Goal: Task Accomplishment & Management: Manage account settings

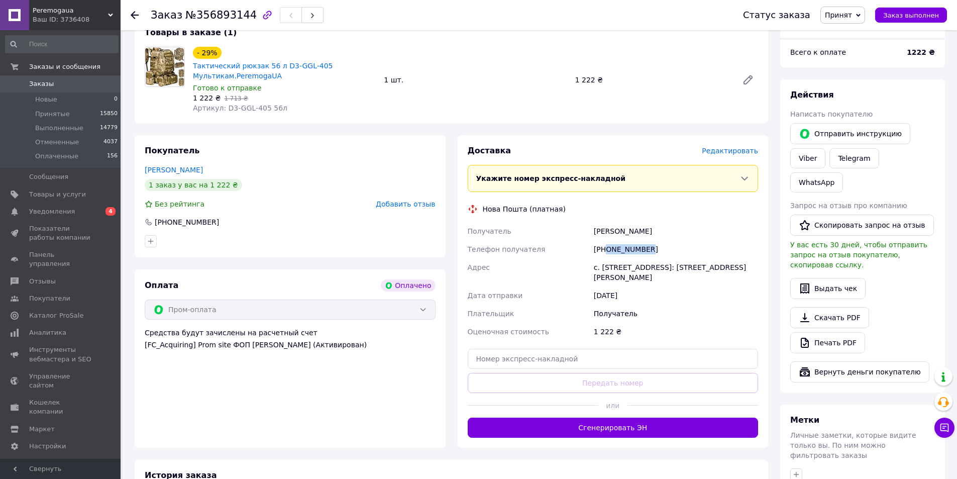
scroll to position [151, 0]
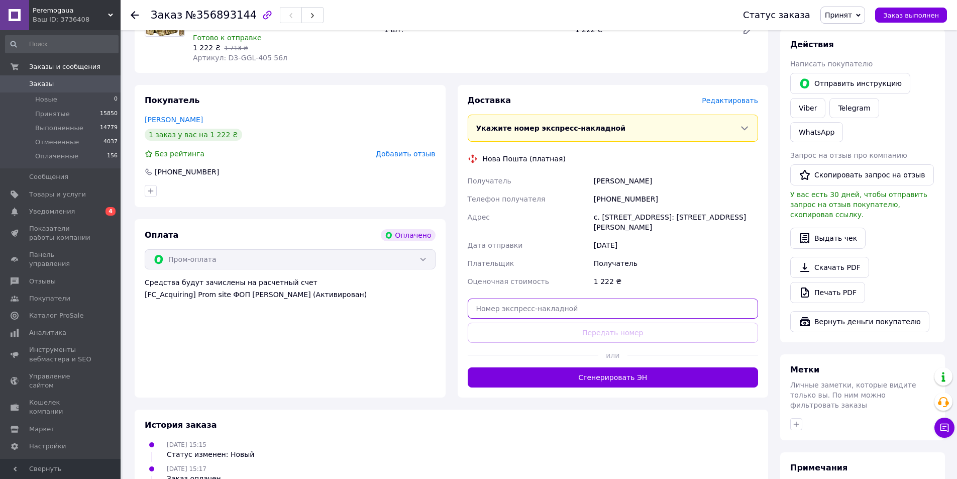
click at [507, 310] on input "text" at bounding box center [613, 308] width 291 height 20
paste input "20451225208852"
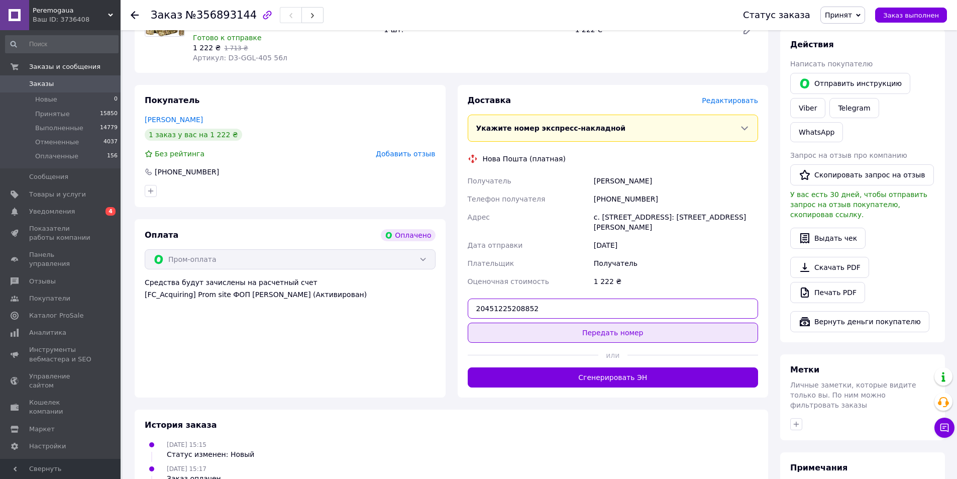
type input "20451225208852"
click at [528, 333] on button "Передать номер" at bounding box center [613, 333] width 291 height 20
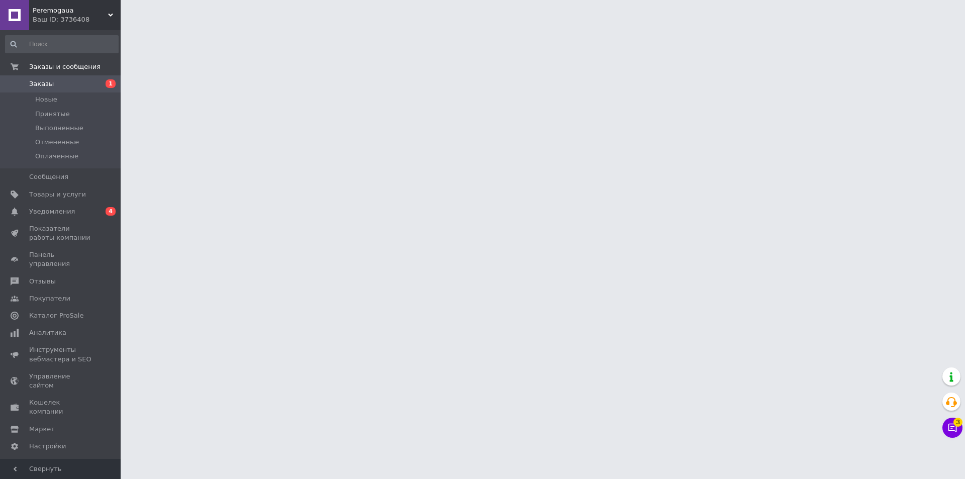
click at [953, 425] on span "3" at bounding box center [957, 422] width 9 height 9
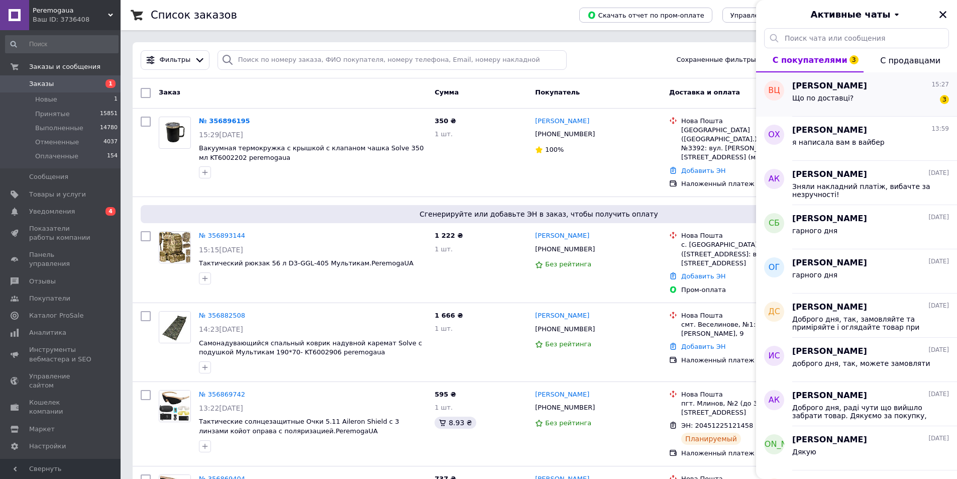
click at [828, 88] on span "Володимир Цимбала" at bounding box center [829, 86] width 75 height 12
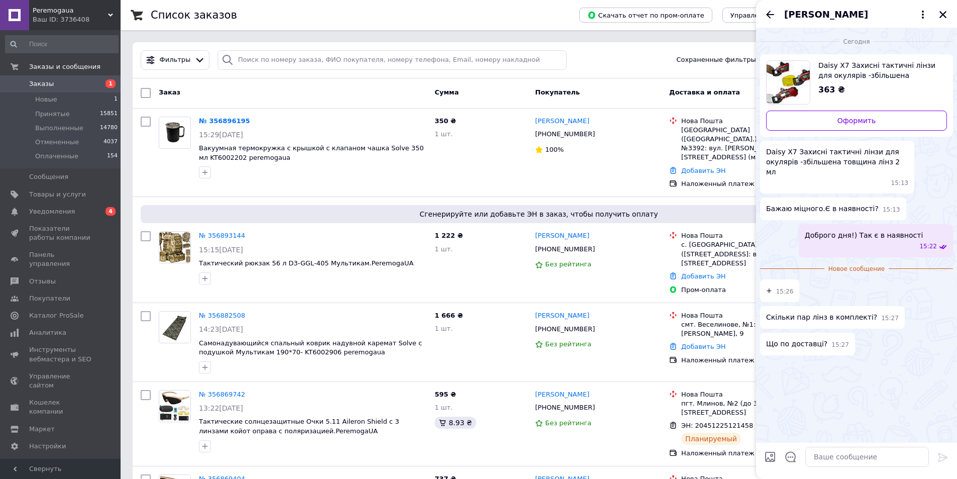
click at [849, 65] on span "Daisy X7 Захисні тактичні лінзи для окулярів -збільшена товщина лінз 2 мл" at bounding box center [879, 70] width 121 height 20
click at [822, 459] on textarea at bounding box center [868, 457] width 124 height 20
type textarea "Доброго дня! 3 лінзи"
click at [942, 456] on icon at bounding box center [943, 457] width 12 height 12
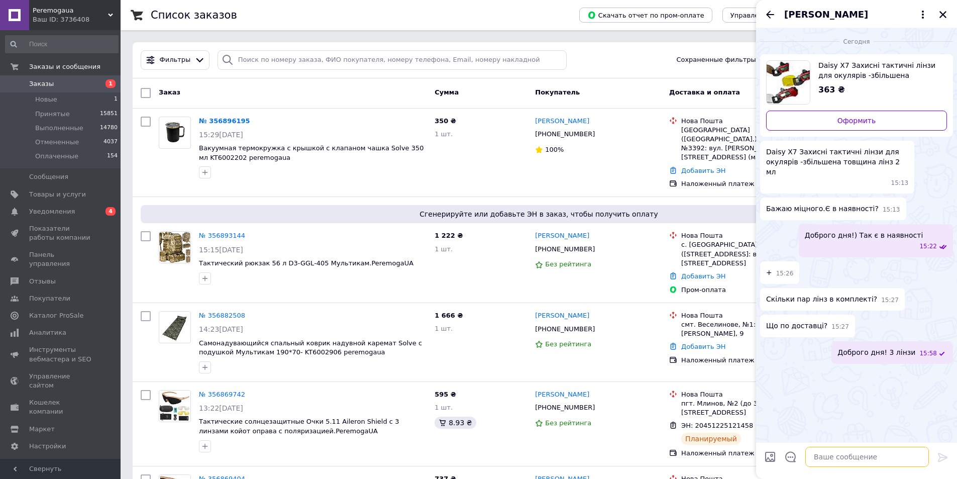
click at [863, 458] on textarea at bounding box center [868, 457] width 124 height 20
type textarea "доставка нп чи укрпоштою"
click at [945, 457] on icon at bounding box center [943, 457] width 10 height 9
click at [847, 454] on textarea at bounding box center [868, 457] width 124 height 20
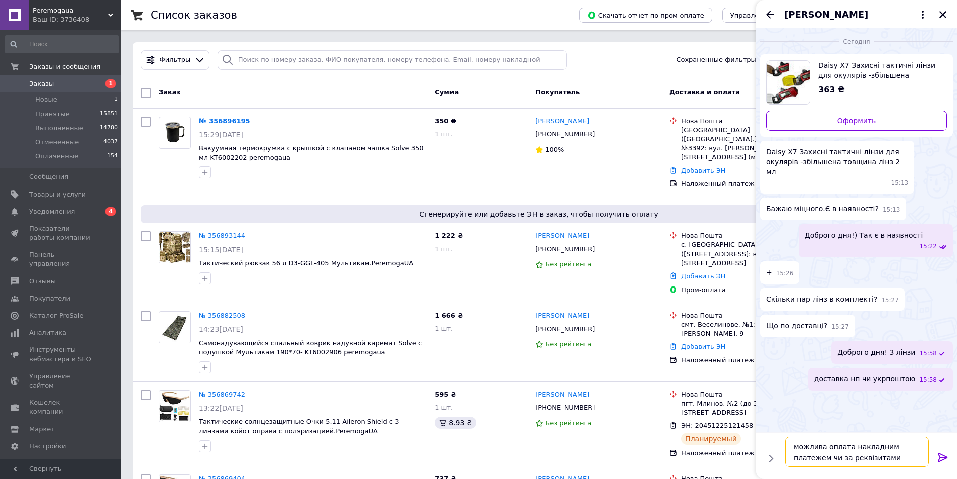
type textarea "можлива оплата накладним платежем чи за реквізитами"
click at [940, 457] on icon at bounding box center [943, 457] width 12 height 12
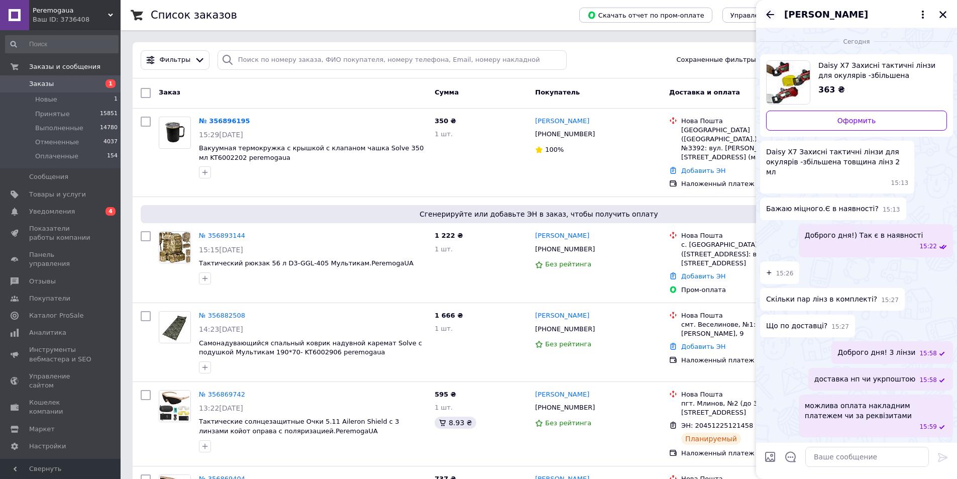
click at [771, 14] on icon "Назад" at bounding box center [770, 15] width 12 height 12
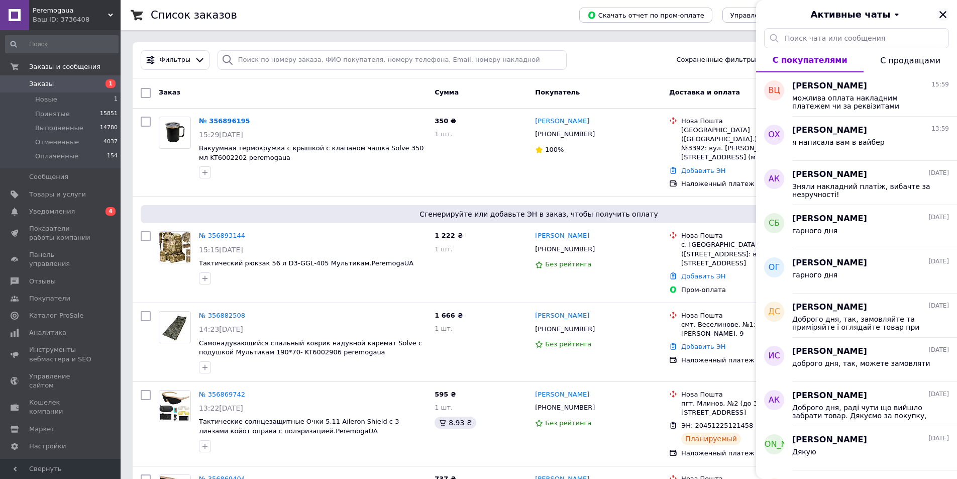
click at [942, 13] on icon "Закрыть" at bounding box center [943, 14] width 7 height 7
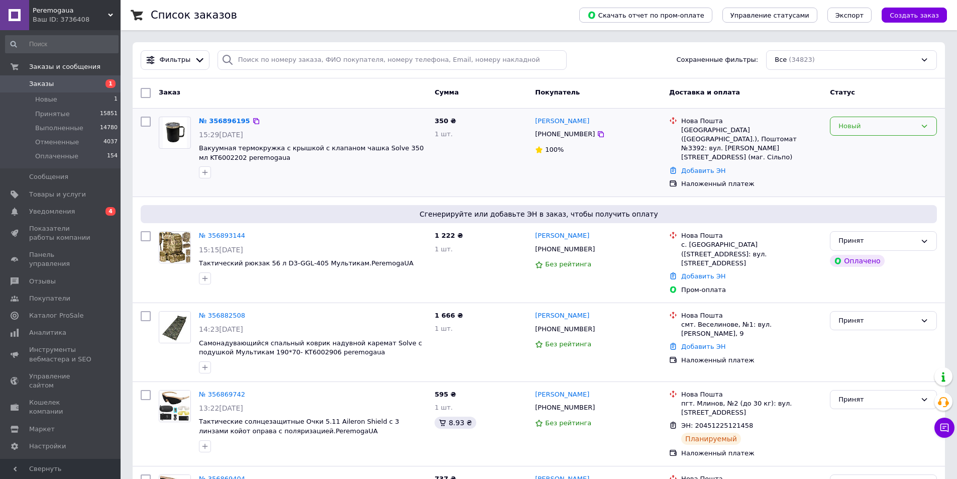
drag, startPoint x: 220, startPoint y: 118, endPoint x: 925, endPoint y: 125, distance: 705.1
click at [925, 125] on icon at bounding box center [925, 126] width 8 height 8
click at [861, 148] on li "Принят" at bounding box center [884, 147] width 106 height 19
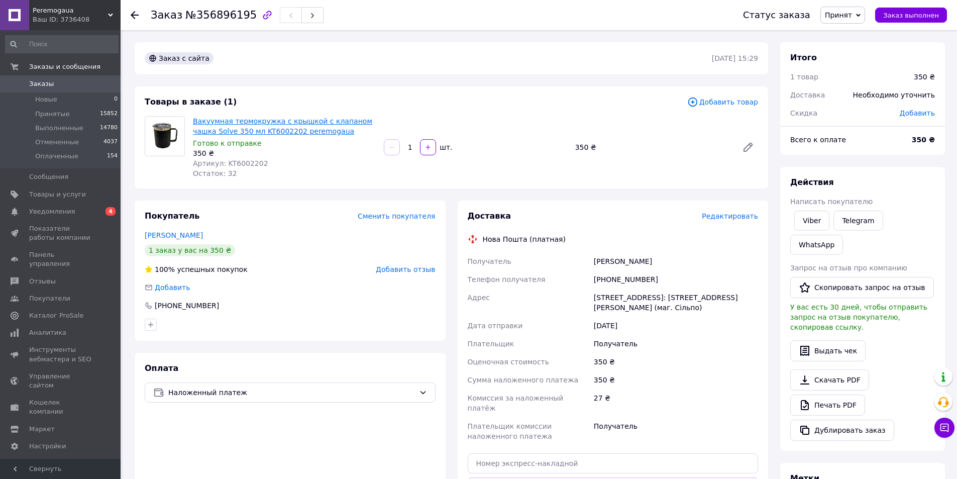
drag, startPoint x: 191, startPoint y: 116, endPoint x: 205, endPoint y: 118, distance: 14.2
click at [191, 116] on div "Вакуумная термокружка с крышкой с клапаном чашка Solve 350 мл KT6002202 peremog…" at bounding box center [284, 147] width 191 height 66
drag, startPoint x: 205, startPoint y: 118, endPoint x: 321, endPoint y: 136, distance: 117.4
click at [321, 136] on div "Вакуумная термокружка с крышкой с клапаном чашка Solve 350 мл KT6002202 peremog…" at bounding box center [284, 147] width 191 height 66
copy link "Вакуумная термокружка с крышкой с клапаном чашка Solve 350 мл KT6002202 peremog…"
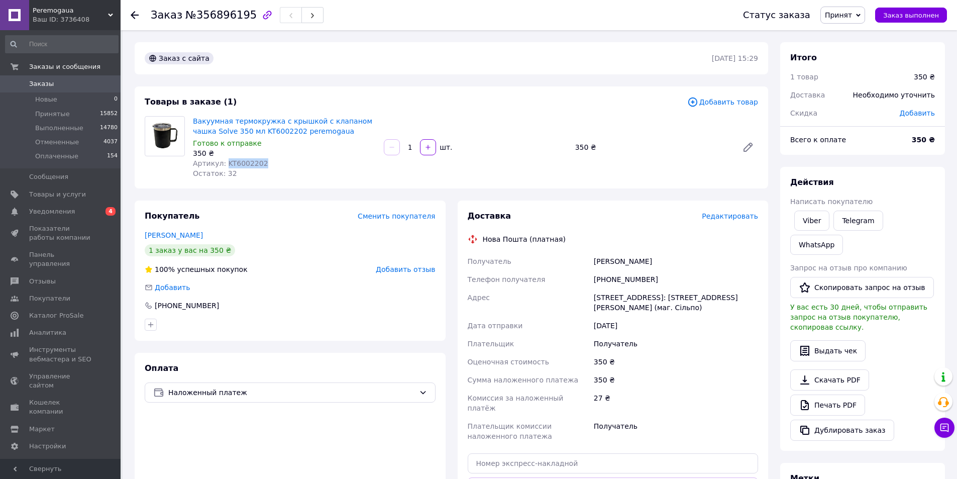
drag, startPoint x: 235, startPoint y: 160, endPoint x: 293, endPoint y: 161, distance: 58.3
click at [293, 161] on div "Артикул: KT6002202" at bounding box center [284, 163] width 183 height 10
copy span "KT6002202"
click at [614, 262] on div "коновал вова" at bounding box center [676, 261] width 168 height 18
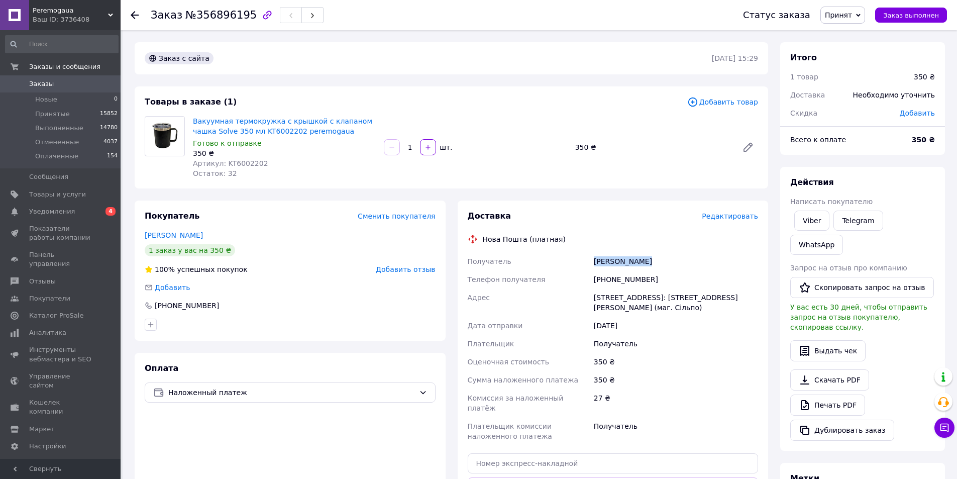
click at [614, 262] on div "коновал вова" at bounding box center [676, 261] width 168 height 18
copy div "коновал вова"
click at [620, 295] on div "г. Киев (Киевская обл.), Почтомат №3392: ул. Николая Кибальчича, 11а (маг. Сіль…" at bounding box center [676, 302] width 168 height 28
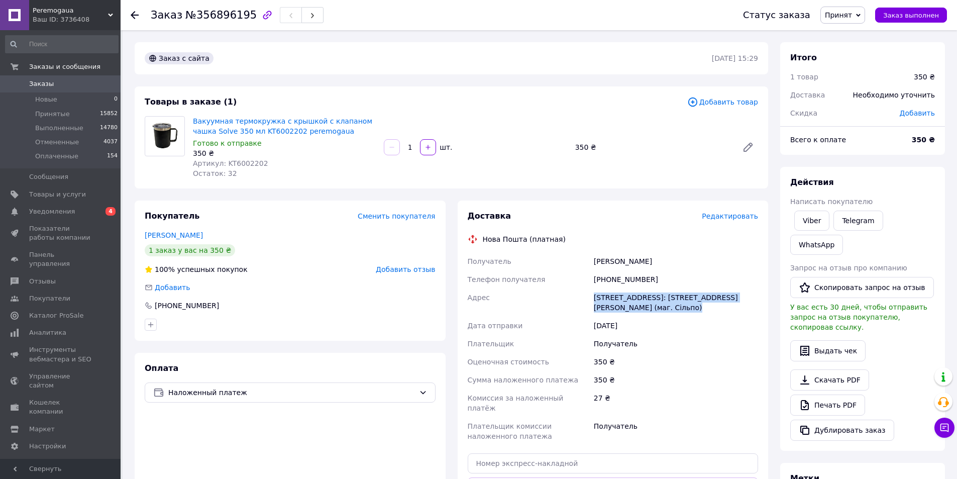
copy div "г. Киев (Киевская обл.), Почтомат №3392: ул. Николая Кибальчича, 11а (маг. Сіль…"
drag, startPoint x: 655, startPoint y: 275, endPoint x: 607, endPoint y: 281, distance: 48.6
click at [607, 281] on div "+380503313386" at bounding box center [676, 279] width 168 height 18
copy div "0503313386"
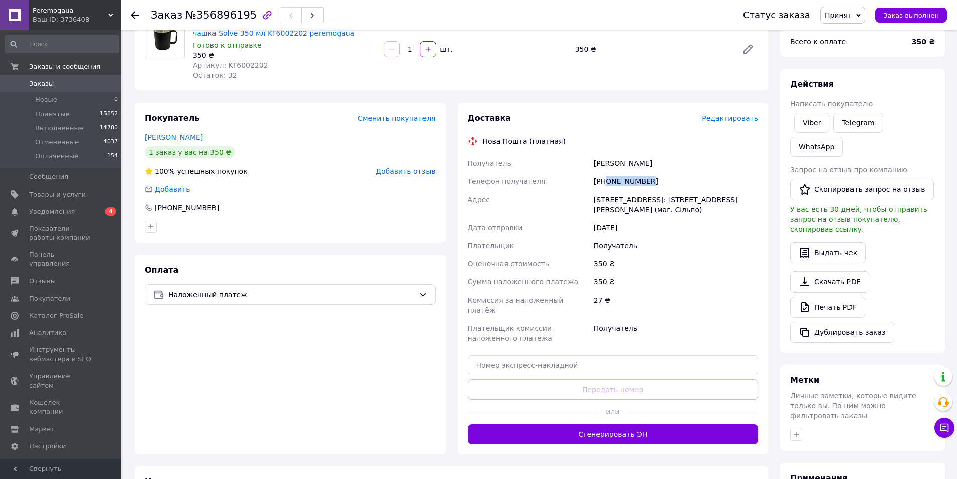
scroll to position [101, 0]
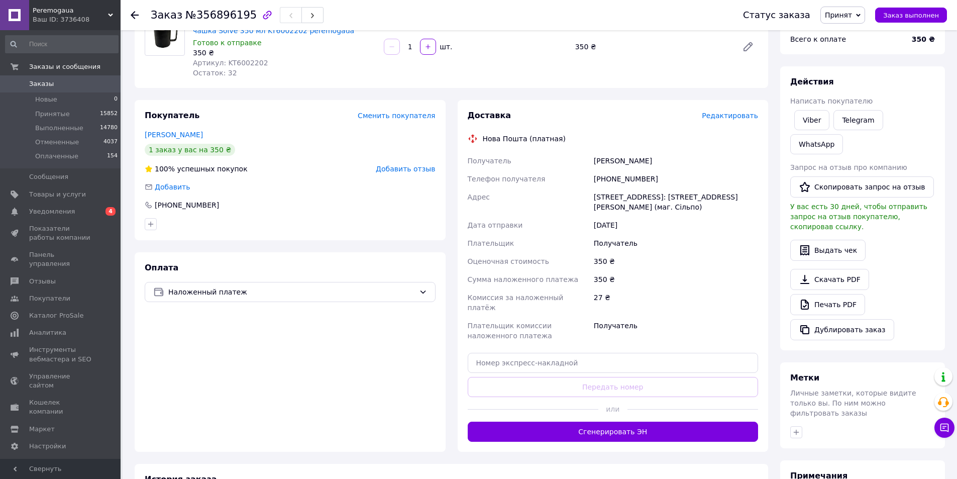
drag, startPoint x: 494, startPoint y: 342, endPoint x: 492, endPoint y: 347, distance: 5.4
click at [494, 343] on div "Доставка Редактировать Нова Пошта (платная) Получатель коновал вова Телефон пол…" at bounding box center [613, 276] width 291 height 332
click at [499, 353] on input "text" at bounding box center [613, 363] width 291 height 20
paste input "20451225262079"
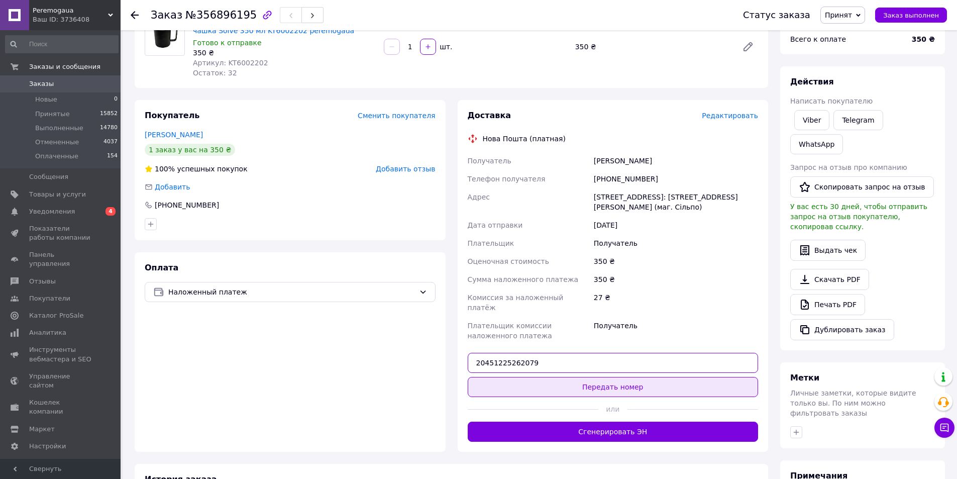
type input "20451225262079"
click at [620, 377] on button "Передать номер" at bounding box center [613, 387] width 291 height 20
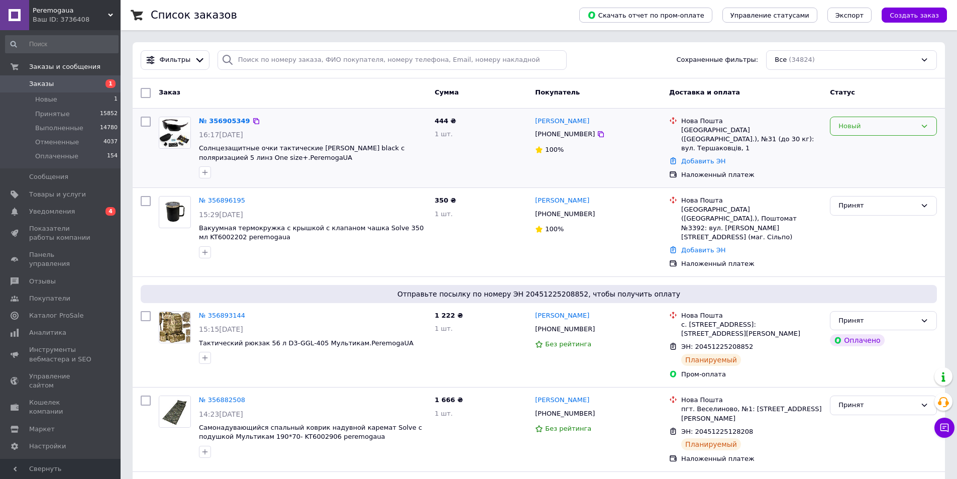
click at [923, 124] on icon at bounding box center [925, 126] width 8 height 8
click at [855, 146] on li "Принят" at bounding box center [884, 147] width 106 height 19
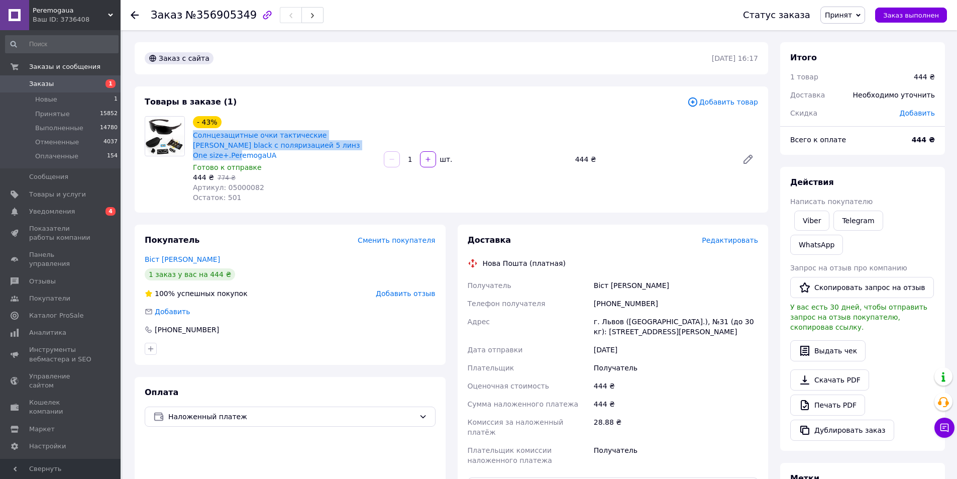
drag, startPoint x: 192, startPoint y: 132, endPoint x: 343, endPoint y: 145, distance: 151.8
click at [343, 145] on div "Солнцезащитные очки тактические [PERSON_NAME] black с поляризацией 5 линз One s…" at bounding box center [284, 145] width 185 height 32
copy link "Солнцезащитные очки тактические [PERSON_NAME] black с поляризацией 5 линз One s…"
drag, startPoint x: 222, startPoint y: 177, endPoint x: 271, endPoint y: 176, distance: 48.8
click at [271, 182] on div "Артикул: 05000082" at bounding box center [284, 187] width 183 height 10
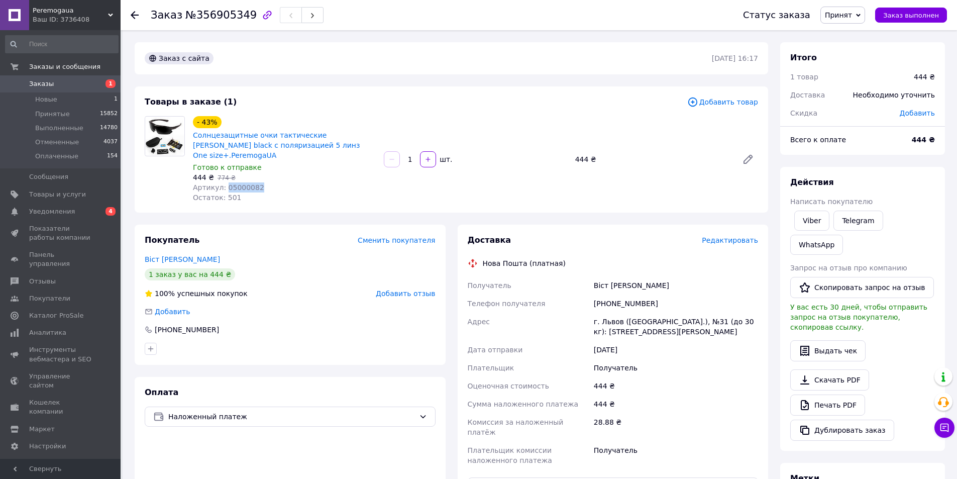
copy span "05000082"
click at [610, 276] on div "Віст [PERSON_NAME]" at bounding box center [676, 285] width 168 height 18
copy div "Віст [PERSON_NAME]"
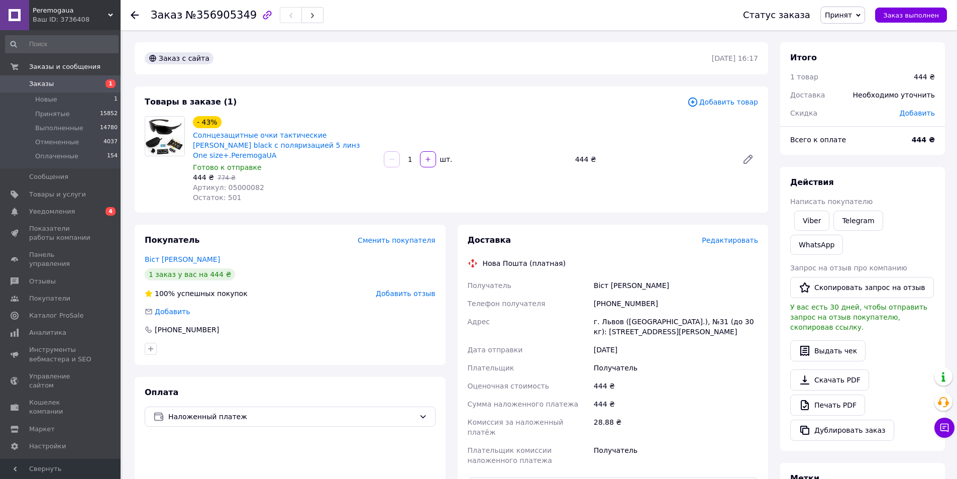
click at [615, 313] on div "г. Львов ([GEOGRAPHIC_DATA].), №31 (до 30 кг): [STREET_ADDRESS][PERSON_NAME]" at bounding box center [676, 327] width 168 height 28
click at [615, 313] on div "г. Львов (Львовская обл.), №31 (до 30 кг): ул. Тершаковцев, 1" at bounding box center [676, 327] width 168 height 28
copy div "г. Львов (Львовская обл.), №31 (до 30 кг): ул. Тершаковцев, 1"
drag, startPoint x: 650, startPoint y: 294, endPoint x: 605, endPoint y: 294, distance: 45.2
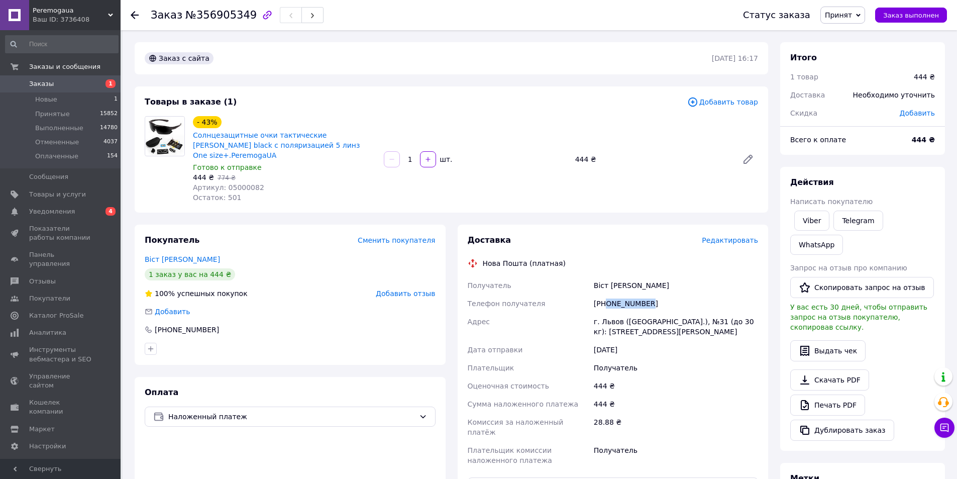
click at [605, 294] on div "[PHONE_NUMBER]" at bounding box center [676, 303] width 168 height 18
copy div "0966574234"
drag, startPoint x: 192, startPoint y: 132, endPoint x: 348, endPoint y: 148, distance: 157.2
click at [348, 148] on div "Солнцезащитные очки тактические [PERSON_NAME] black с поляризацией 5 линз One s…" at bounding box center [284, 145] width 185 height 32
copy link "Солнцезащитные очки тактические [PERSON_NAME] black с поляризацией 5 линз One s…"
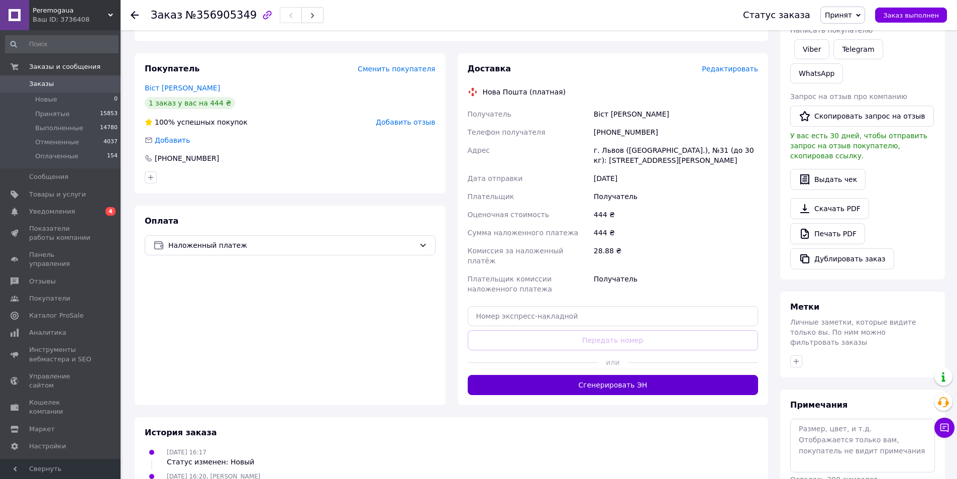
scroll to position [185, 0]
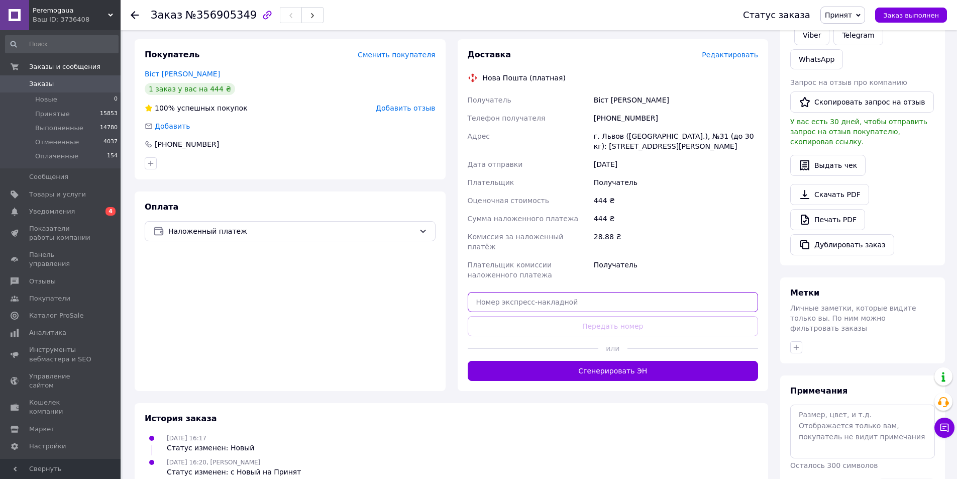
click at [532, 292] on input "text" at bounding box center [613, 302] width 291 height 20
paste input "20451225307300"
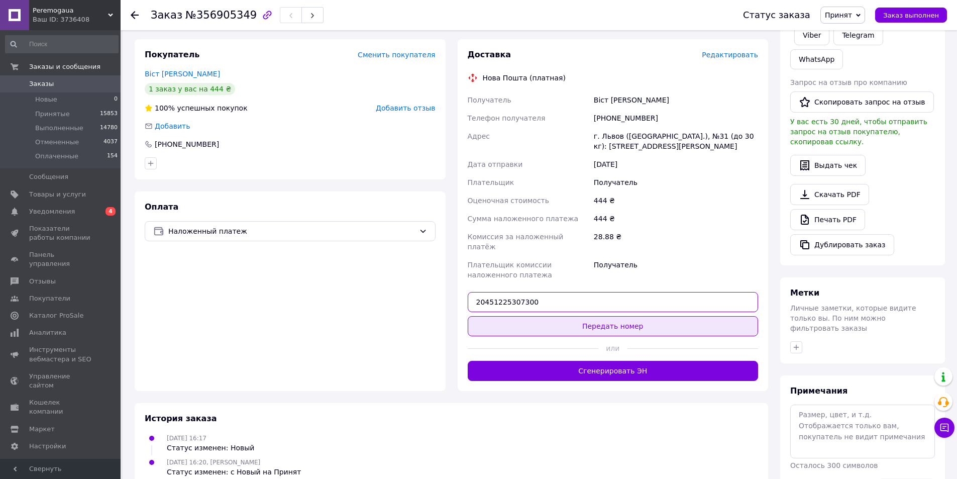
type input "20451225307300"
click at [554, 316] on button "Передать номер" at bounding box center [613, 326] width 291 height 20
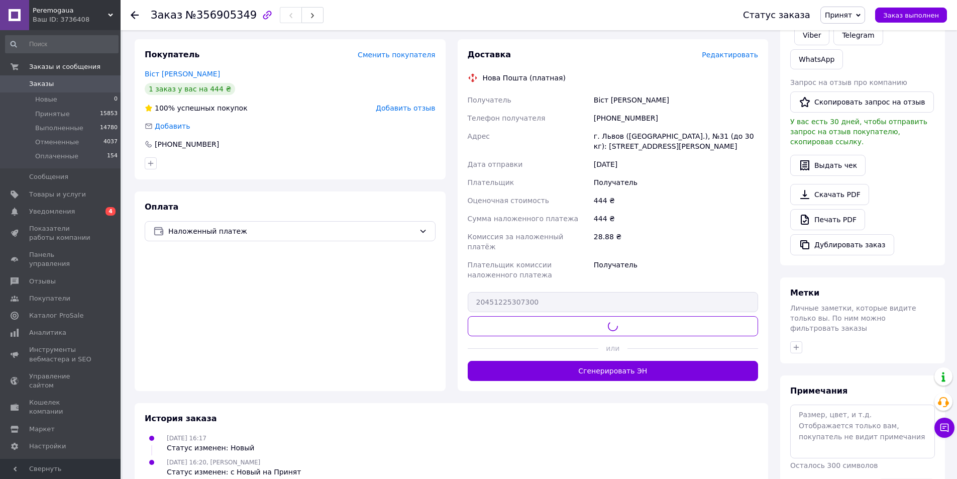
scroll to position [183, 0]
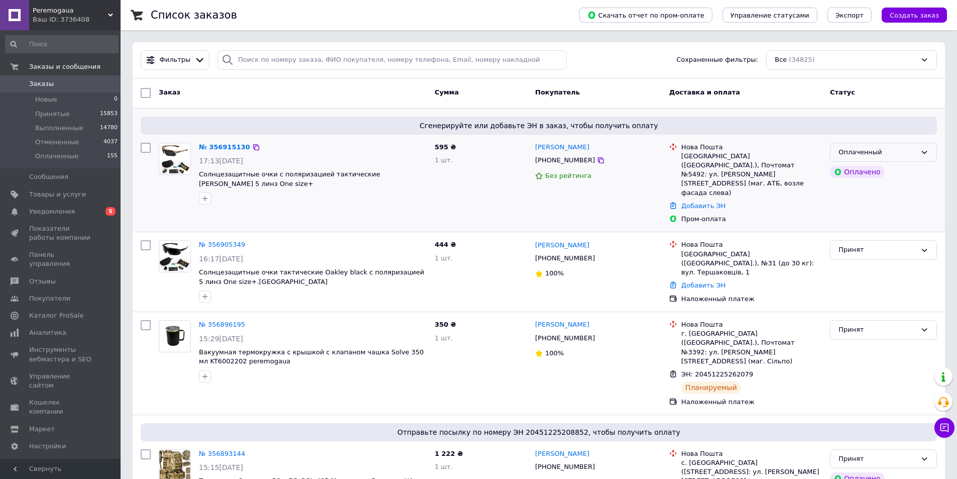
click at [921, 149] on icon at bounding box center [925, 152] width 8 height 8
click at [845, 172] on li "Принят" at bounding box center [884, 173] width 106 height 19
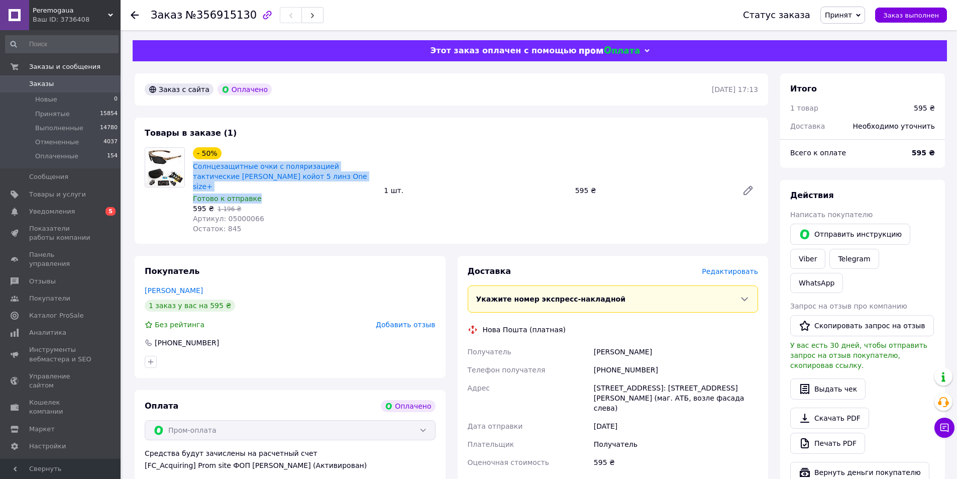
drag, startPoint x: 189, startPoint y: 162, endPoint x: 309, endPoint y: 183, distance: 121.0
click at [309, 183] on div "- 50% Солнцезащитные очки с поляризацией тактические Oakley койот 5 линз One si…" at bounding box center [284, 190] width 191 height 90
click at [309, 193] on div "Готово к отправке" at bounding box center [284, 198] width 183 height 10
drag, startPoint x: 190, startPoint y: 163, endPoint x: 309, endPoint y: 182, distance: 119.6
click at [309, 182] on div "- 50% Солнцезащитные очки с поляризацией тактические Oakley койот 5 линз One si…" at bounding box center [284, 190] width 191 height 90
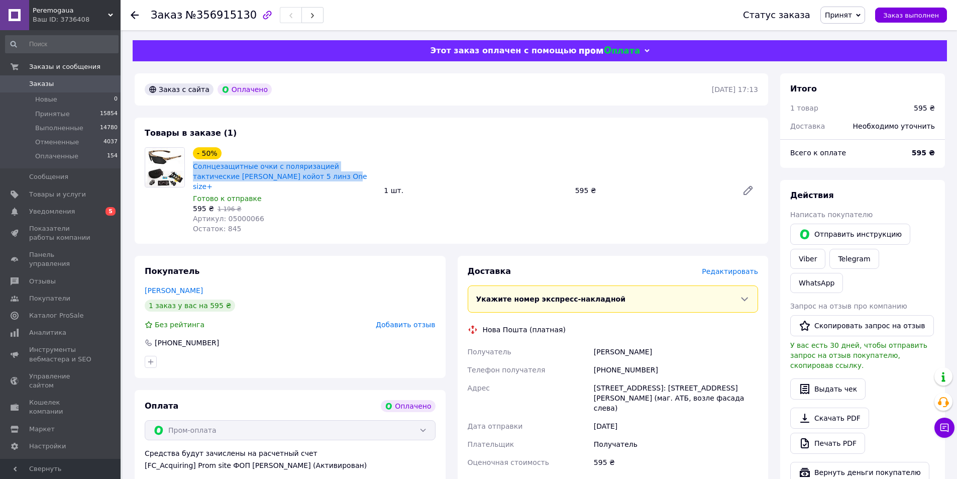
copy link "Солнцезащитные очки с поляризацией тактические [PERSON_NAME] 5 линз One size+"
drag, startPoint x: 223, startPoint y: 209, endPoint x: 255, endPoint y: 206, distance: 32.4
click at [255, 214] on div "Артикул: 05000066" at bounding box center [284, 219] width 183 height 10
copy span "05000066"
click at [610, 344] on div "Хоменко Данила" at bounding box center [676, 352] width 168 height 18
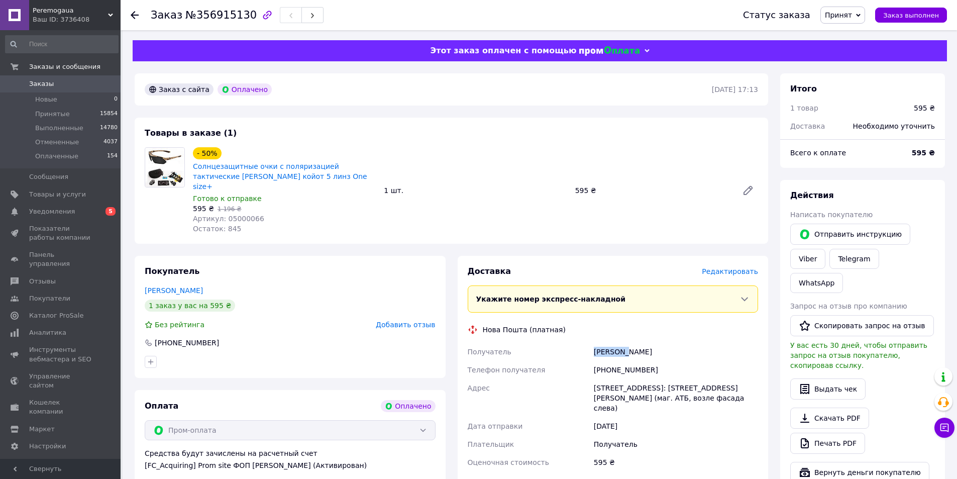
click at [610, 344] on div "Хоменко Данила" at bounding box center [676, 352] width 168 height 18
copy div "Хоменко Данила"
click at [608, 379] on div "[STREET_ADDRESS]: [STREET_ADDRESS][PERSON_NAME] (маг. АТБ, возле фасада слева)" at bounding box center [676, 398] width 168 height 38
click at [608, 379] on div "г. Киев (Киевская обл.), Почтомат №5492: ул. Василенка Николая, 6 (маг. АТБ, во…" at bounding box center [676, 398] width 168 height 38
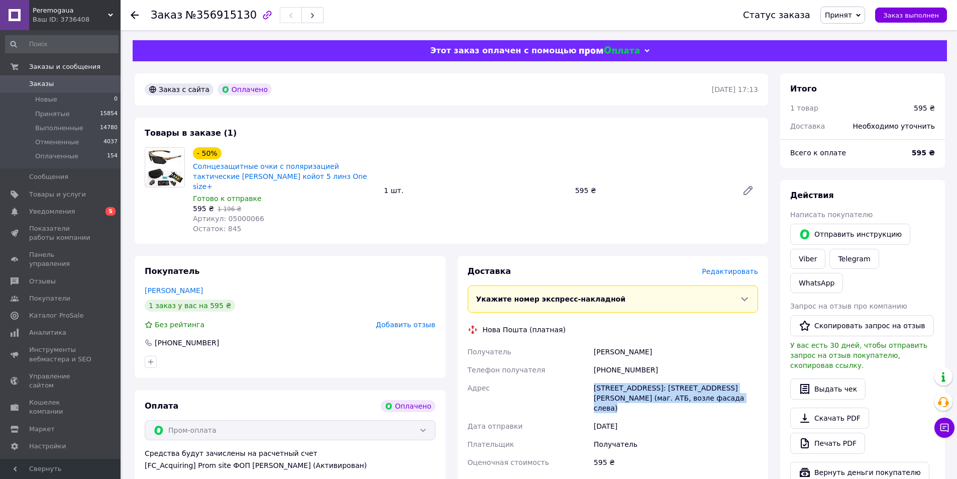
click at [608, 379] on div "г. Киев (Киевская обл.), Почтомат №5492: ул. Василенка Николая, 6 (маг. АТБ, во…" at bounding box center [676, 398] width 168 height 38
copy div "г. Киев (Киевская обл.), Почтомат №5492: ул. Василенка Николая, 6 (маг. АТБ, во…"
drag, startPoint x: 649, startPoint y: 359, endPoint x: 605, endPoint y: 359, distance: 44.2
click at [605, 361] on div "+380636346309" at bounding box center [676, 370] width 168 height 18
copy div "0636346309"
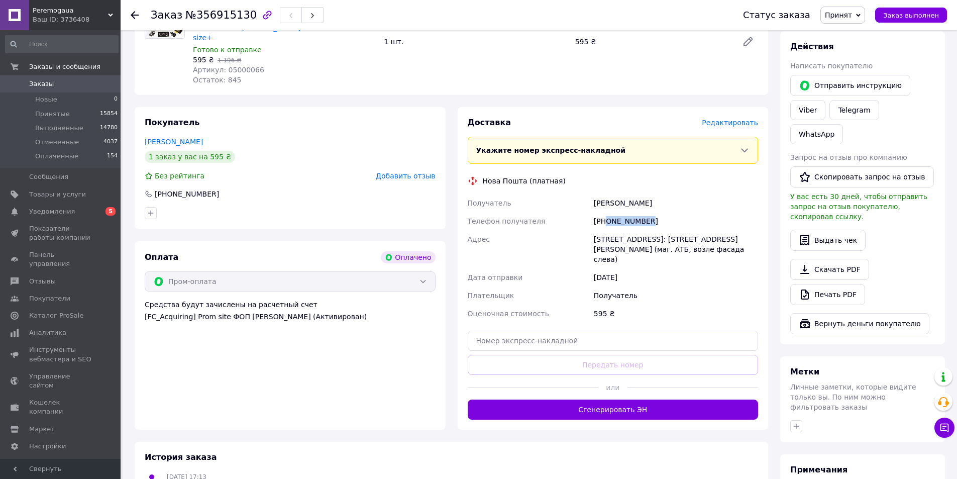
scroll to position [151, 0]
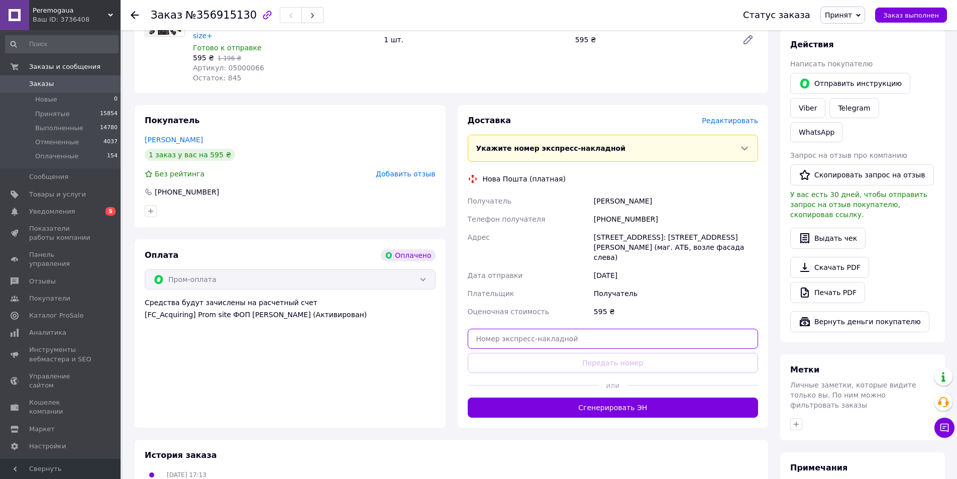
click at [492, 329] on input "text" at bounding box center [613, 339] width 291 height 20
paste input "20451225311571"
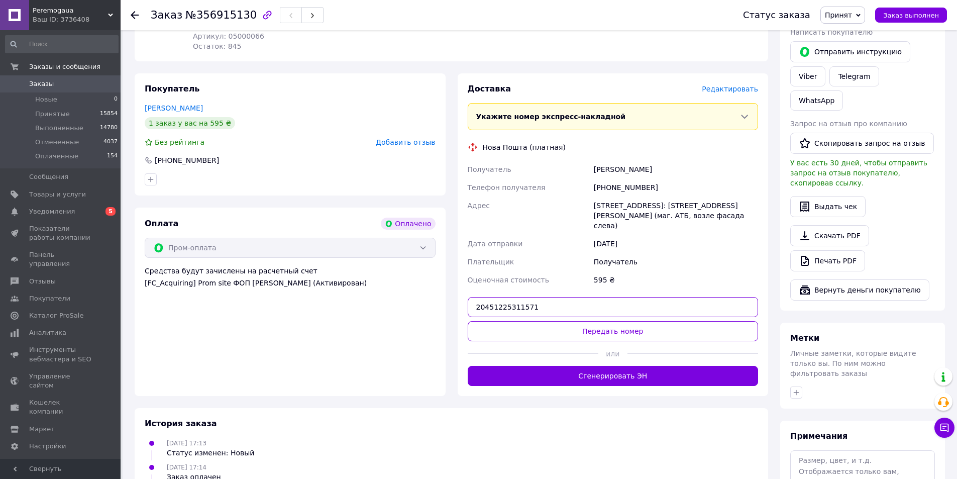
scroll to position [201, 0]
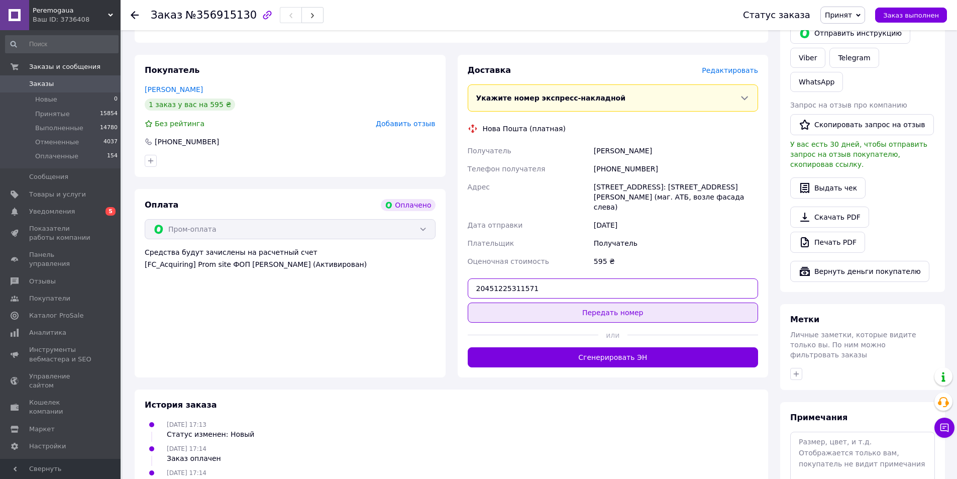
type input "20451225311571"
click at [577, 303] on button "Передать номер" at bounding box center [613, 313] width 291 height 20
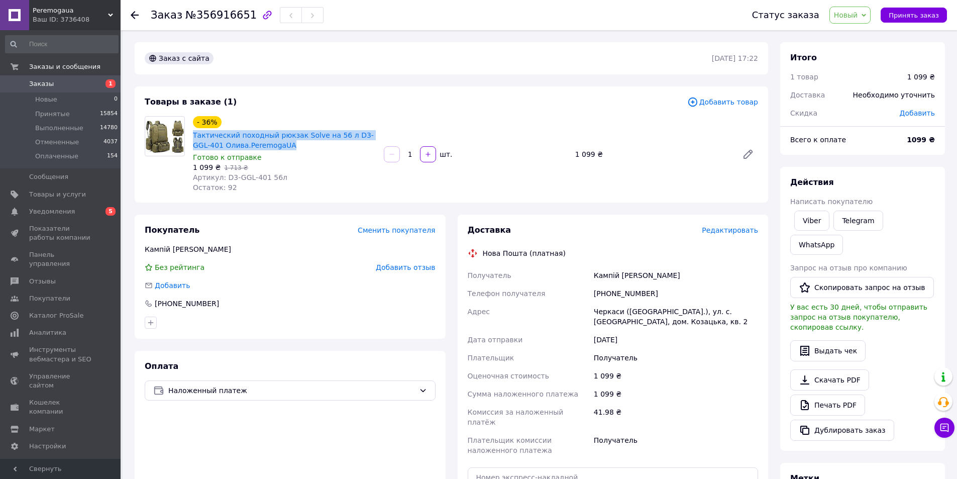
drag, startPoint x: 191, startPoint y: 131, endPoint x: 285, endPoint y: 146, distance: 95.2
click at [285, 146] on div "- 36% Тактический походный рюкзак Solve на 56 л D3-GGL-401 Олива.PeremogaUA Гот…" at bounding box center [284, 154] width 191 height 80
copy link "Тактический походный рюкзак Solve на 56 л D3-GGL-401 Олива.PeremogaUA"
drag, startPoint x: 222, startPoint y: 176, endPoint x: 287, endPoint y: 176, distance: 65.3
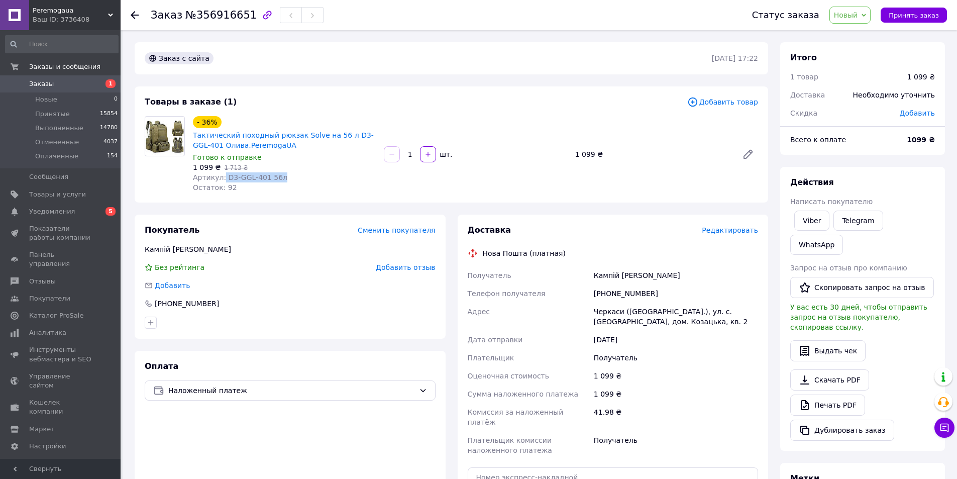
click at [287, 176] on div "Артикул: D3-GGL-401 56л" at bounding box center [284, 177] width 183 height 10
copy span "D3-GGL-401 56л"
click at [604, 273] on div "Кампій [PERSON_NAME]" at bounding box center [676, 275] width 168 height 18
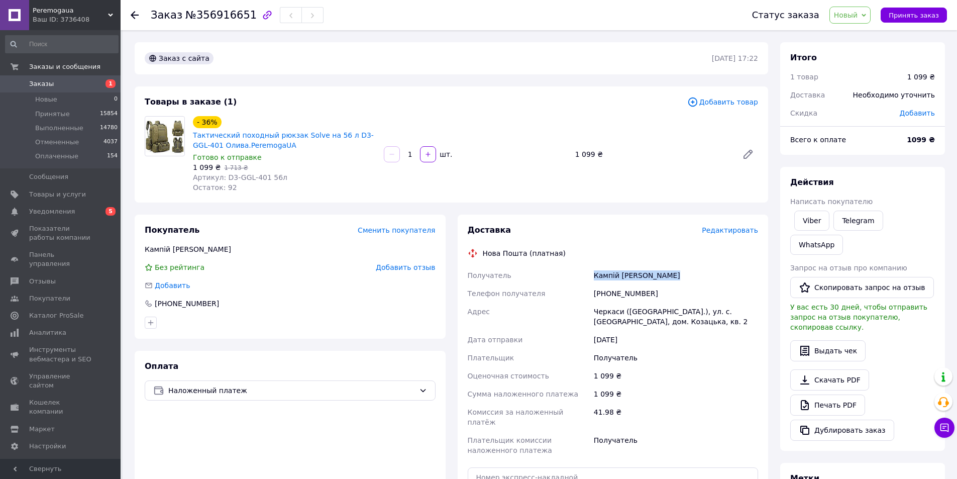
copy div "Кампій [PERSON_NAME]"
click at [602, 310] on div "Черкаси ([GEOGRAPHIC_DATA].), ул. с. [GEOGRAPHIC_DATA], дом. Козацька, кв. 2" at bounding box center [676, 317] width 168 height 28
copy div "Черкаси ([GEOGRAPHIC_DATA].), ул. с. [GEOGRAPHIC_DATA], дом. Козацька, кв. 2"
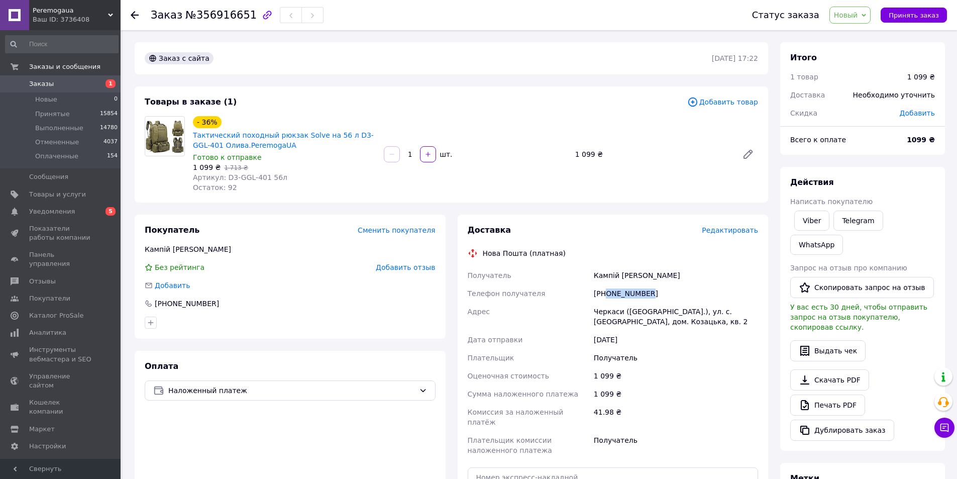
drag, startPoint x: 651, startPoint y: 293, endPoint x: 607, endPoint y: 297, distance: 44.5
click at [607, 297] on div "[PHONE_NUMBER]" at bounding box center [676, 293] width 168 height 18
copy div "0975638041"
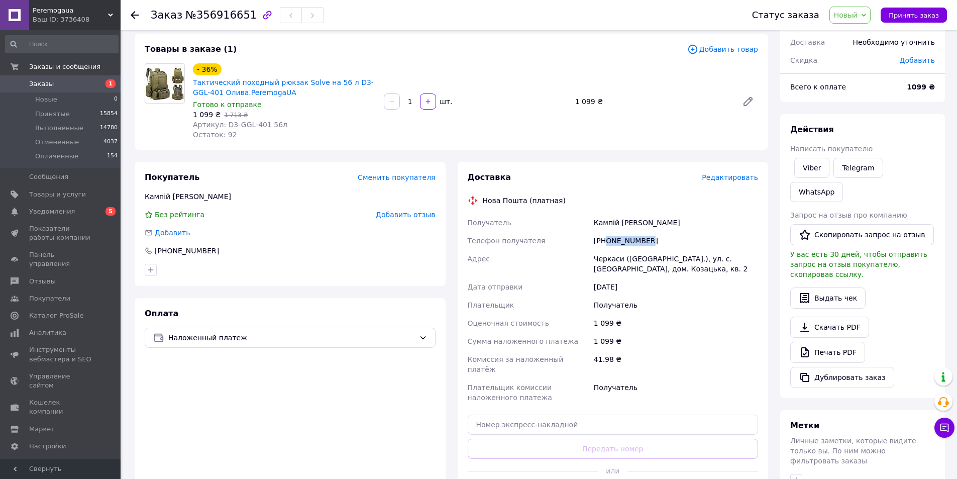
scroll to position [101, 0]
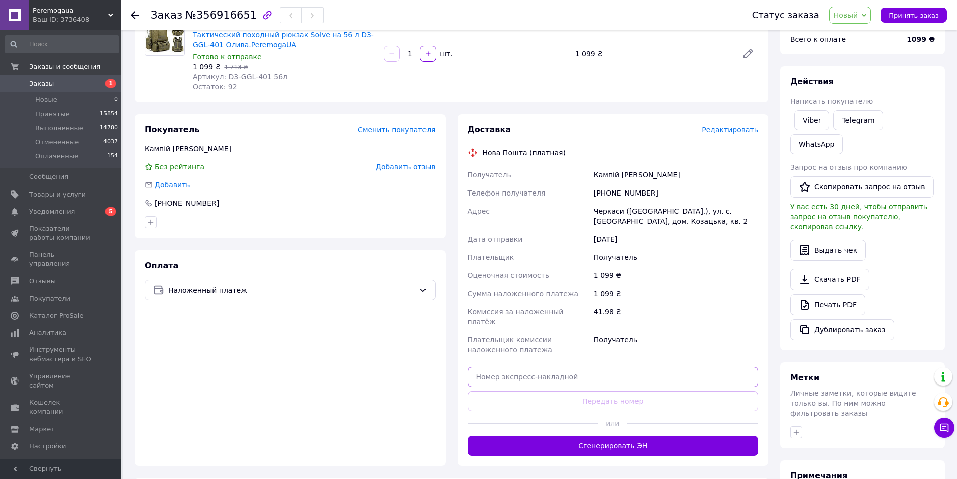
click at [488, 371] on input "text" at bounding box center [613, 377] width 291 height 20
paste input "20451225339365"
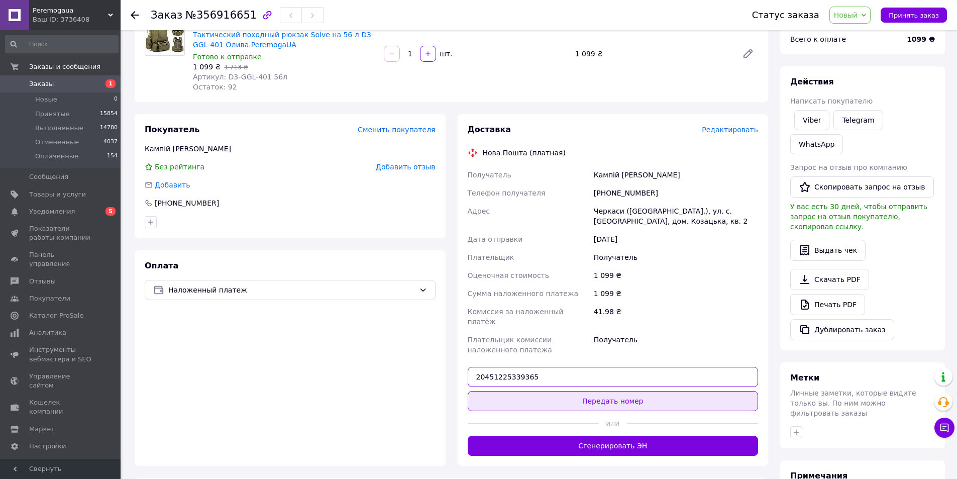
type input "20451225339365"
click at [534, 391] on button "Передать номер" at bounding box center [613, 401] width 291 height 20
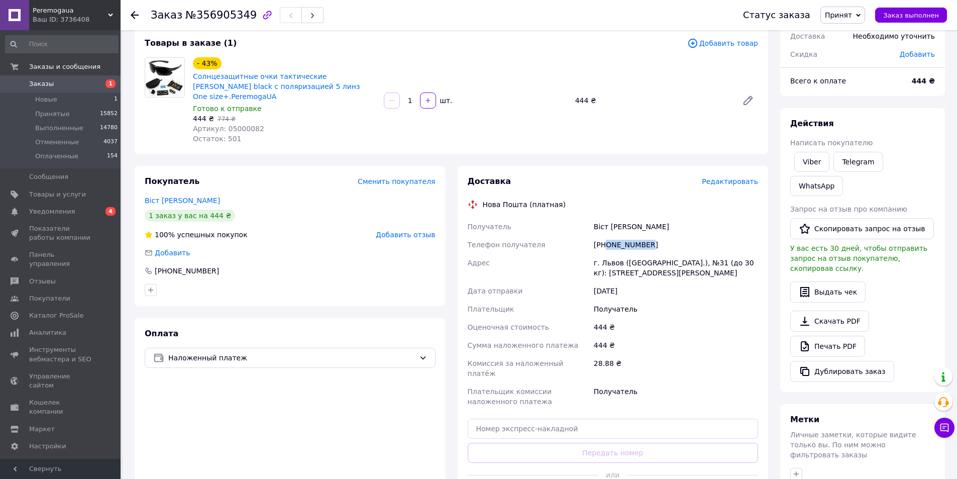
scroll to position [151, 0]
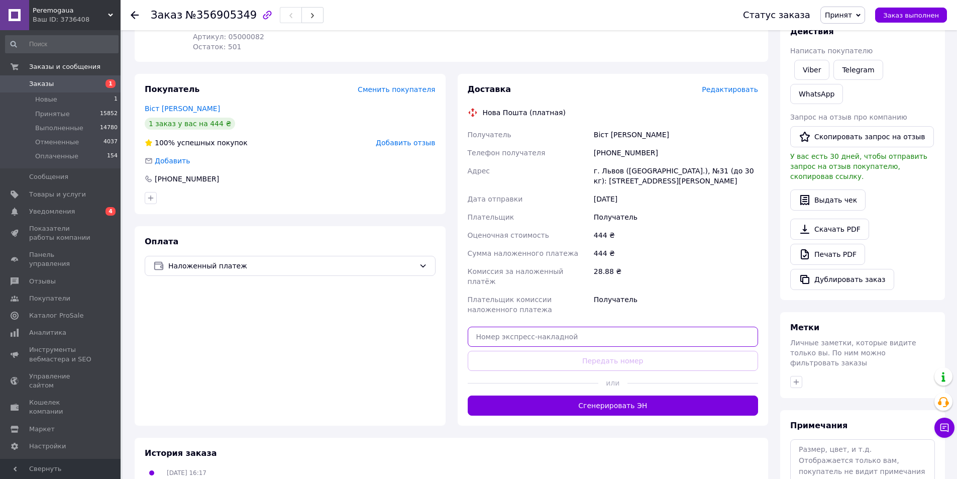
click at [498, 327] on input "text" at bounding box center [613, 337] width 291 height 20
paste input "20451225307300"
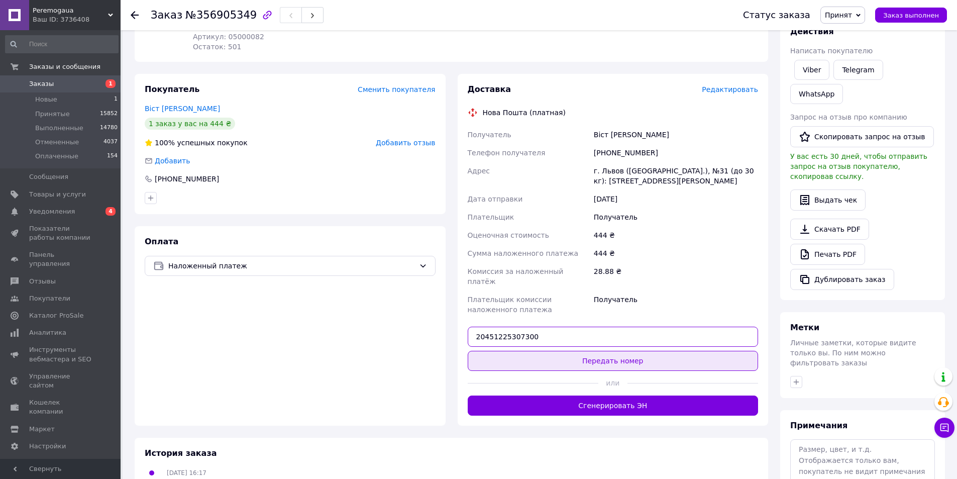
type input "20451225307300"
click at [515, 351] on button "Передать номер" at bounding box center [613, 361] width 291 height 20
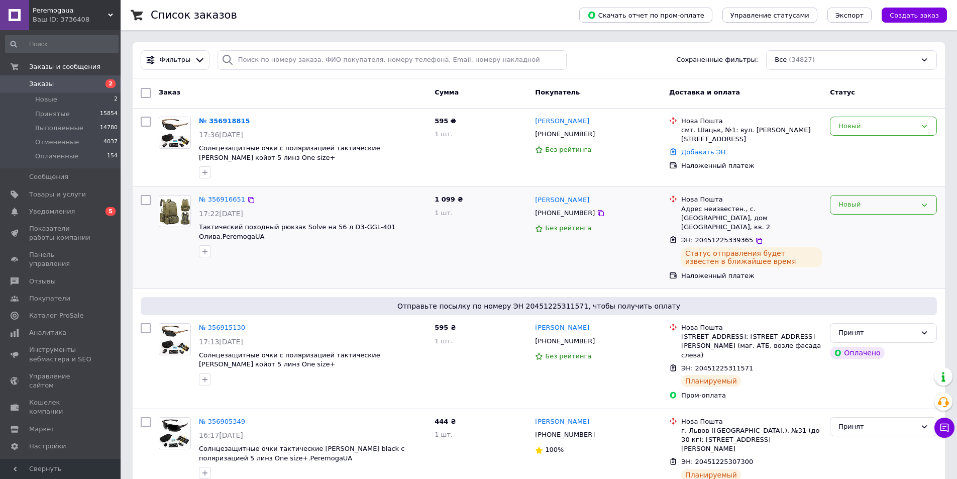
click at [925, 206] on icon at bounding box center [925, 205] width 6 height 3
click at [857, 226] on li "Принят" at bounding box center [884, 226] width 106 height 19
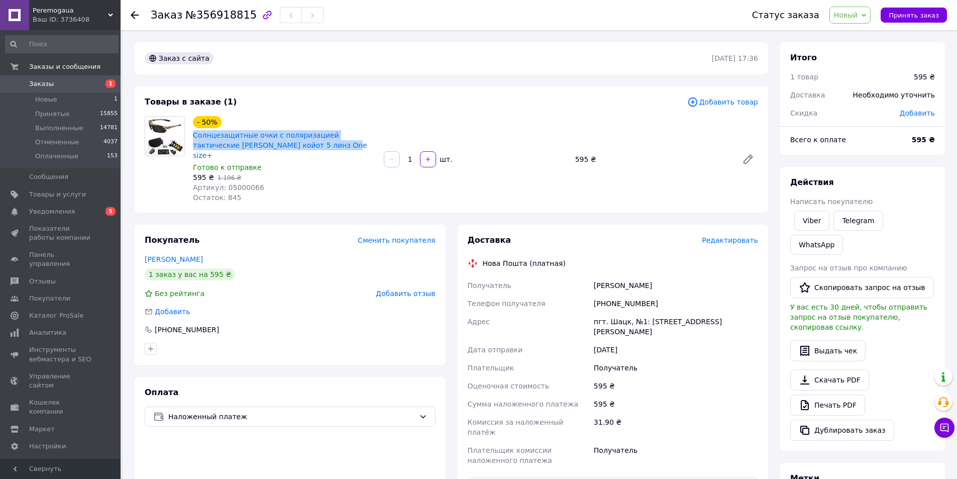
drag, startPoint x: 208, startPoint y: 137, endPoint x: 301, endPoint y: 147, distance: 93.6
click at [301, 147] on div "- 50% Солнцезащитные очки с поляризацией тактические Oakley койот 5 линз One si…" at bounding box center [284, 159] width 191 height 90
copy link "Солнцезащитные очки с поляризацией тактические [PERSON_NAME] койот 5 линз One s…"
drag, startPoint x: 222, startPoint y: 176, endPoint x: 283, endPoint y: 176, distance: 61.8
click at [283, 182] on div "Артикул: 05000066" at bounding box center [284, 187] width 183 height 10
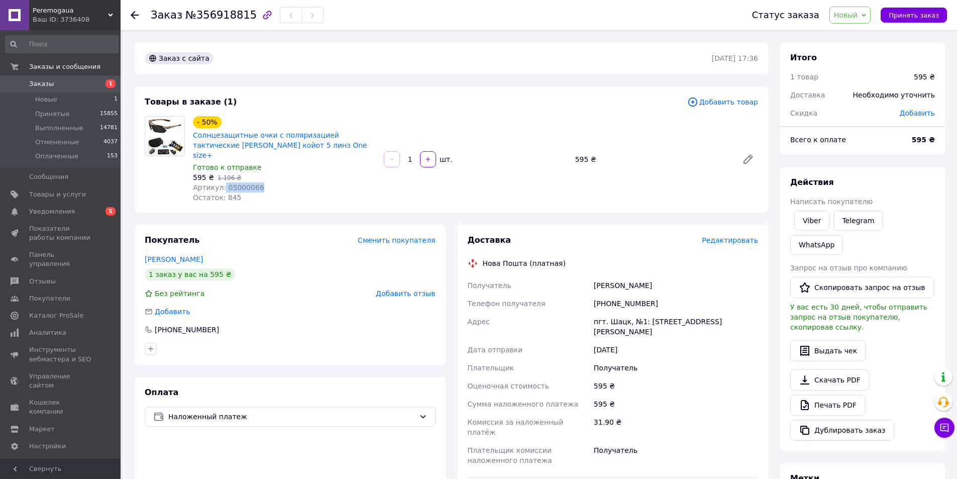
copy span "05000066"
click at [616, 278] on div "Миселюк Назар" at bounding box center [676, 285] width 168 height 18
copy div "Миселюк Назар"
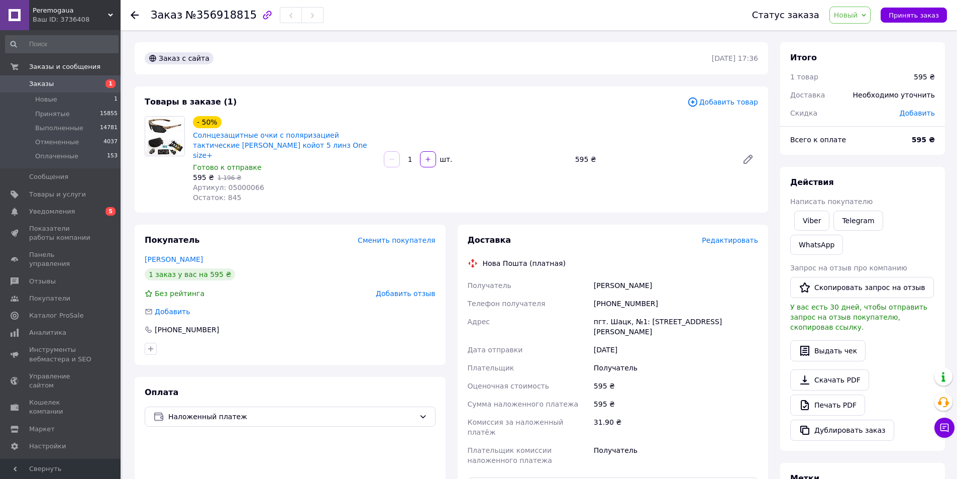
click at [606, 314] on div "пгт. Шацк, №1: [STREET_ADDRESS][PERSON_NAME]" at bounding box center [676, 327] width 168 height 28
copy div "пгт. Шацк, №1: [STREET_ADDRESS][PERSON_NAME]"
drag, startPoint x: 653, startPoint y: 297, endPoint x: 607, endPoint y: 296, distance: 46.2
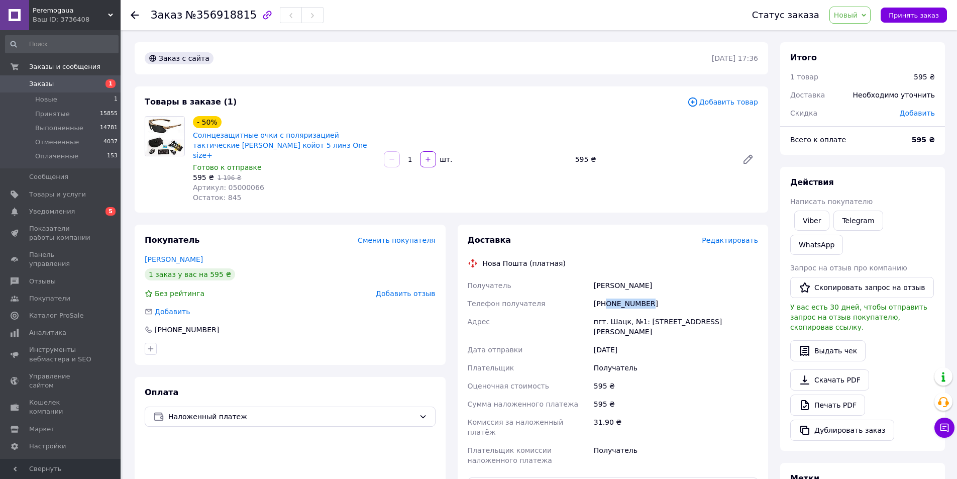
click at [607, 296] on div "[PHONE_NUMBER]" at bounding box center [676, 303] width 168 height 18
copy div "0682110751"
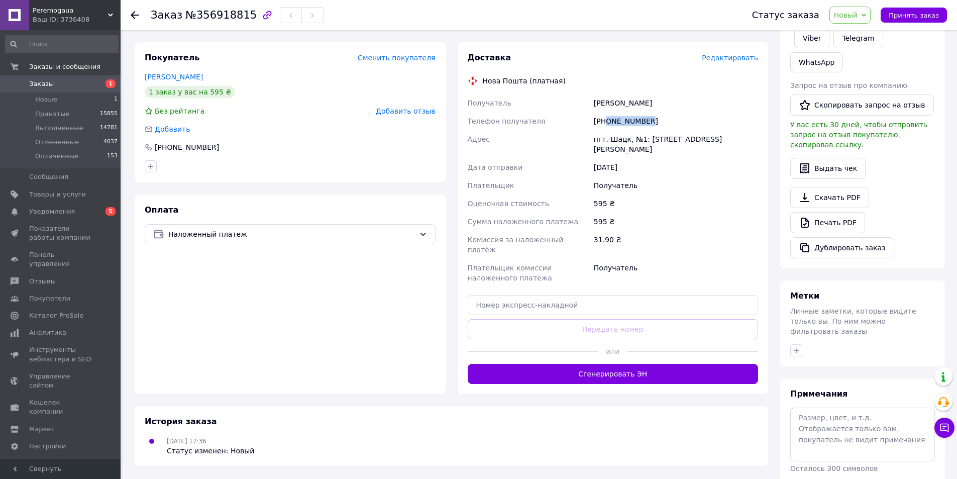
scroll to position [183, 0]
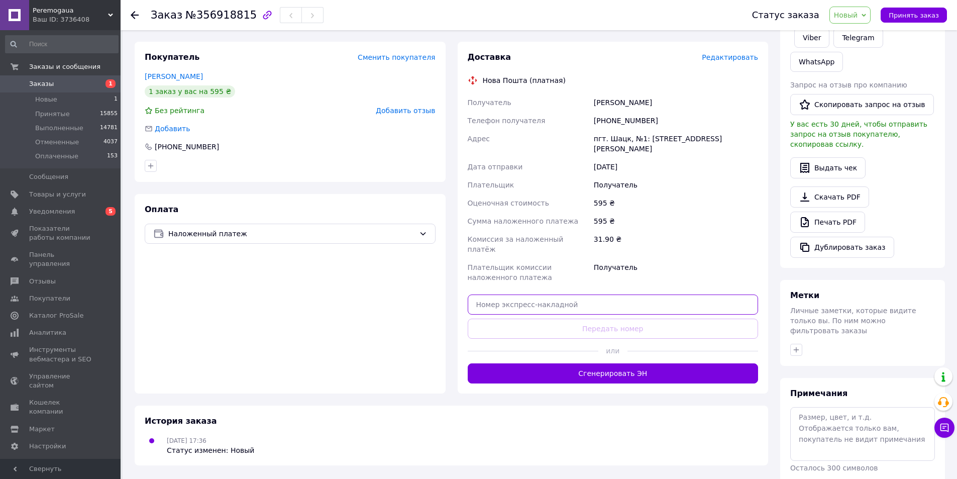
click at [487, 294] on input "text" at bounding box center [613, 304] width 291 height 20
paste input "20451225345835"
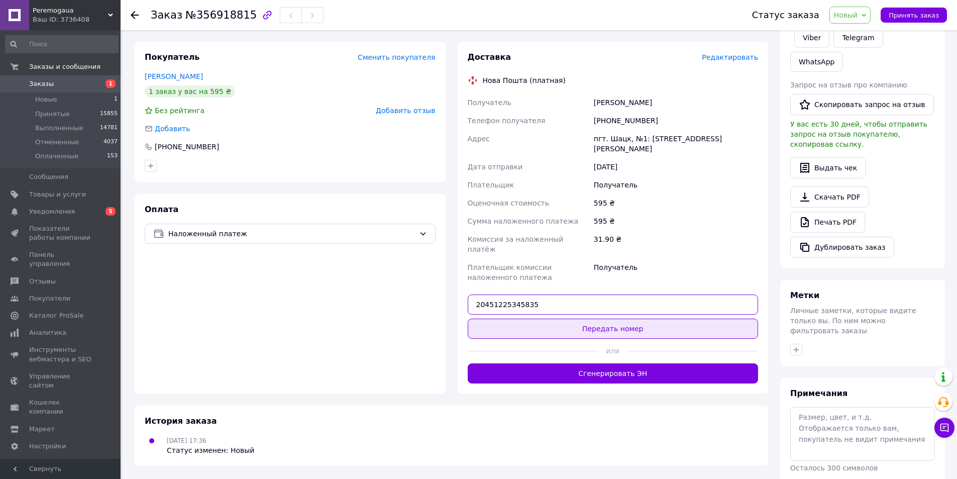
type input "20451225345835"
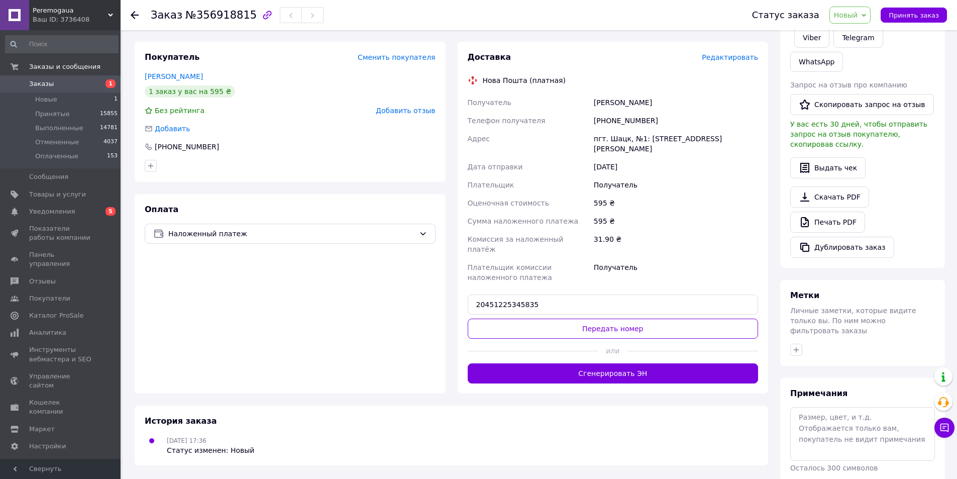
click at [528, 319] on button "Передать номер" at bounding box center [613, 329] width 291 height 20
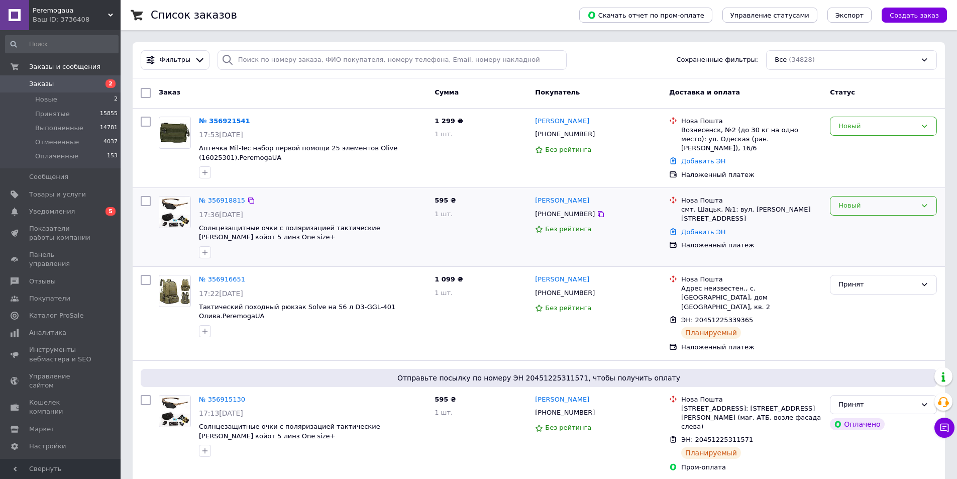
click at [925, 207] on icon at bounding box center [925, 206] width 8 height 8
click at [871, 226] on li "Принят" at bounding box center [884, 227] width 106 height 19
click at [928, 127] on icon at bounding box center [925, 126] width 8 height 8
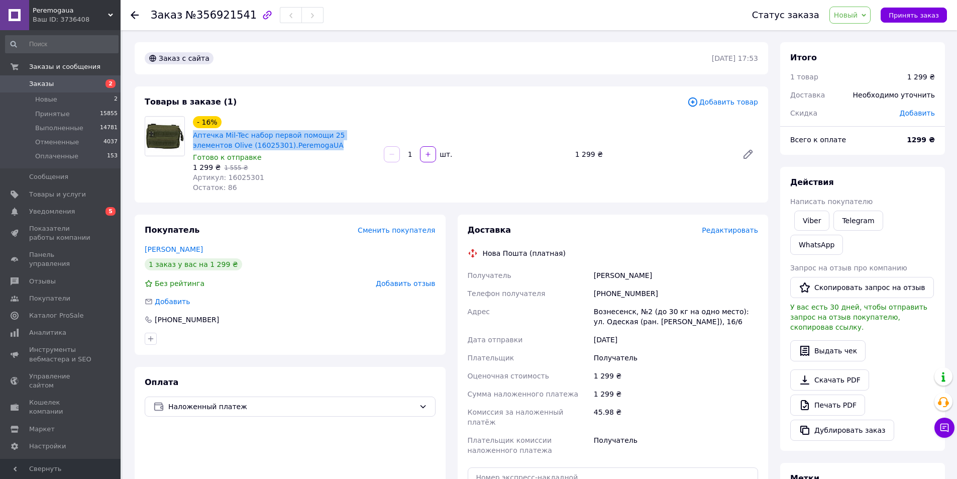
drag, startPoint x: 197, startPoint y: 131, endPoint x: 307, endPoint y: 150, distance: 110.6
click at [307, 150] on div "- 16% Аптечка Mil-Tec набор первой помощи 25 элементов Olive (16025301).Peremog…" at bounding box center [284, 154] width 191 height 80
copy link "Аптечка Mil-Tec набор первой помощи 25 элементов Olive (16025301).PeremogaUA"
drag, startPoint x: 223, startPoint y: 176, endPoint x: 258, endPoint y: 176, distance: 35.2
click at [258, 176] on div "Артикул: 16025301" at bounding box center [284, 177] width 183 height 10
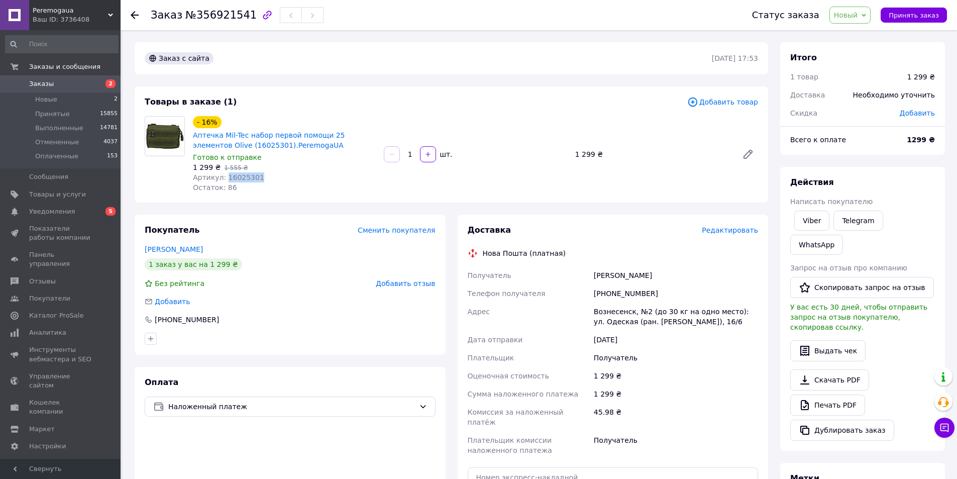
copy span "16025301"
drag, startPoint x: 650, startPoint y: 294, endPoint x: 607, endPoint y: 297, distance: 43.8
click at [607, 297] on div "[PHONE_NUMBER]" at bounding box center [676, 293] width 168 height 18
copy div "0665967401"
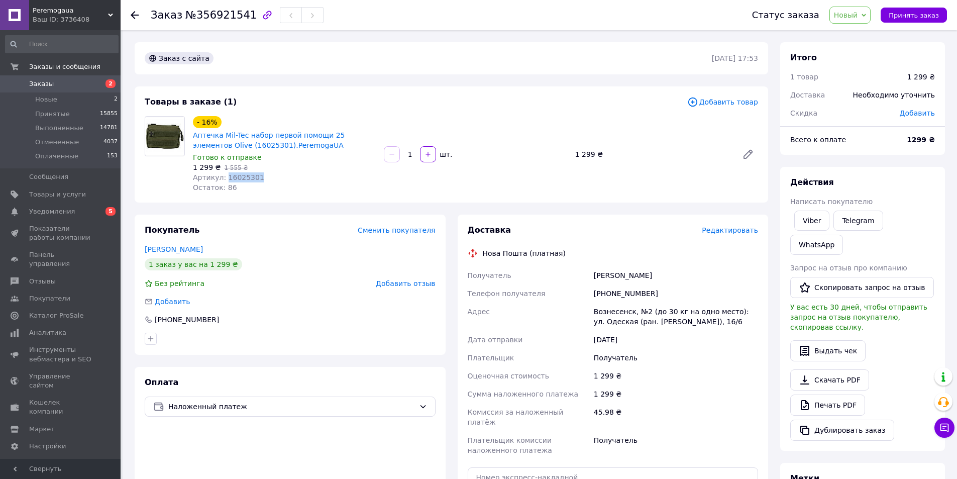
drag, startPoint x: 223, startPoint y: 174, endPoint x: 294, endPoint y: 179, distance: 71.6
click at [294, 179] on div "Артикул: 16025301" at bounding box center [284, 177] width 183 height 10
copy span "16025301"
click at [606, 275] on div "Граур Валентина" at bounding box center [676, 275] width 168 height 18
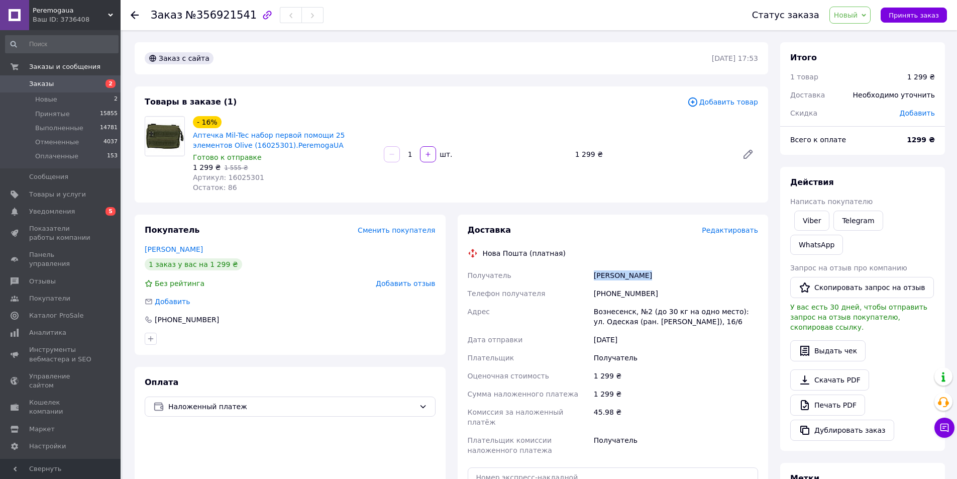
click at [606, 275] on div "Граур Валентина" at bounding box center [676, 275] width 168 height 18
copy div "Граур Валентина"
click at [615, 312] on div "Вознесенск, №2 (до 30 кг на одно место): ул. [GEOGRAPHIC_DATA] (ран. Кирова), 1…" at bounding box center [676, 317] width 168 height 28
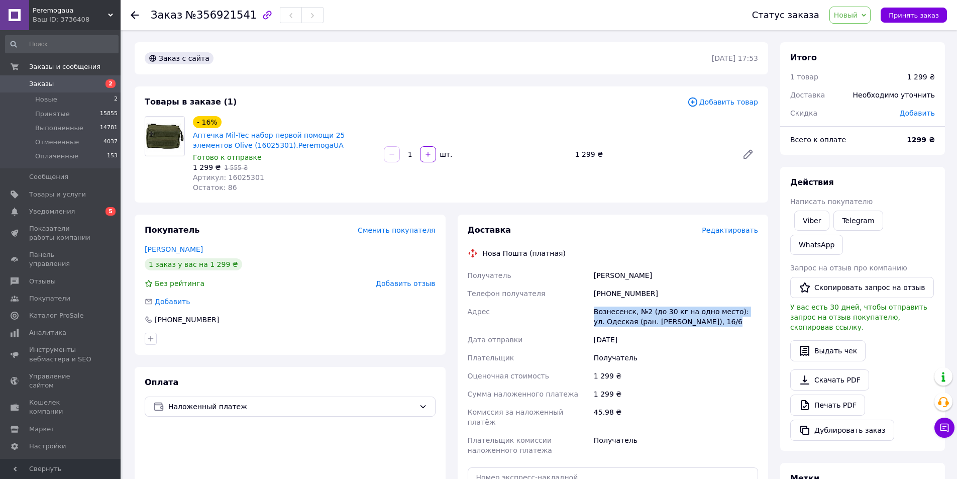
copy div "Вознесенск, №2 (до 30 кг на одно место): ул. [GEOGRAPHIC_DATA] (ран. Кирова), 1…"
click at [236, 148] on link "Аптечка Mil-Tec набор первой помощи 25 элементов Olive (16025301).PeremogaUA" at bounding box center [269, 140] width 152 height 18
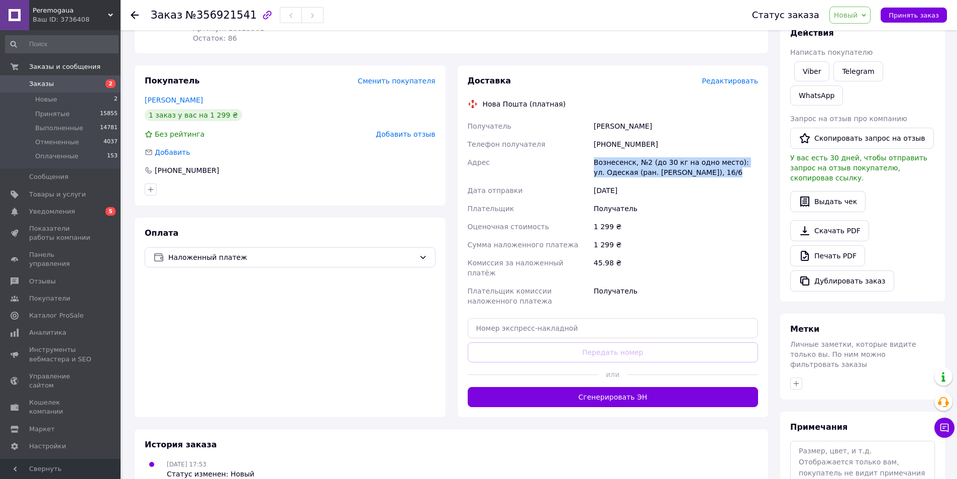
scroll to position [183, 0]
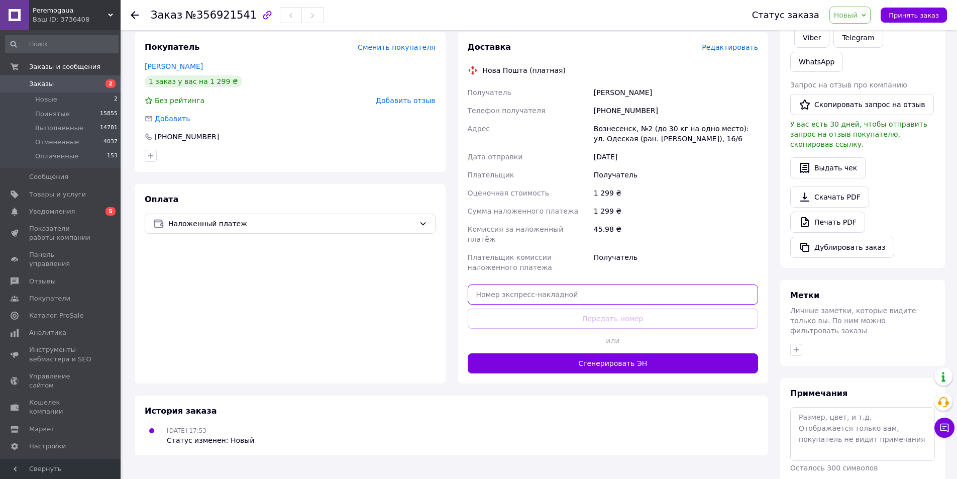
click at [517, 284] on input "text" at bounding box center [613, 294] width 291 height 20
paste input "20451225351859"
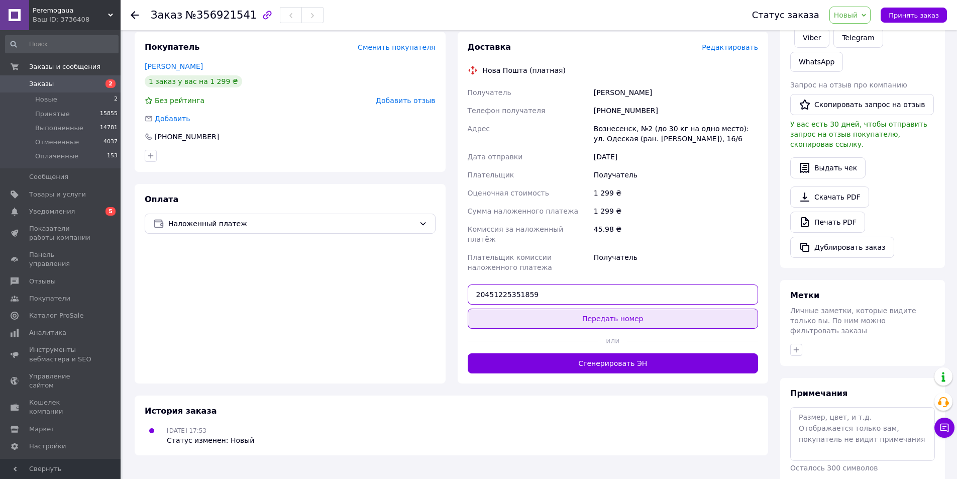
type input "20451225351859"
click at [530, 309] on button "Передать номер" at bounding box center [613, 319] width 291 height 20
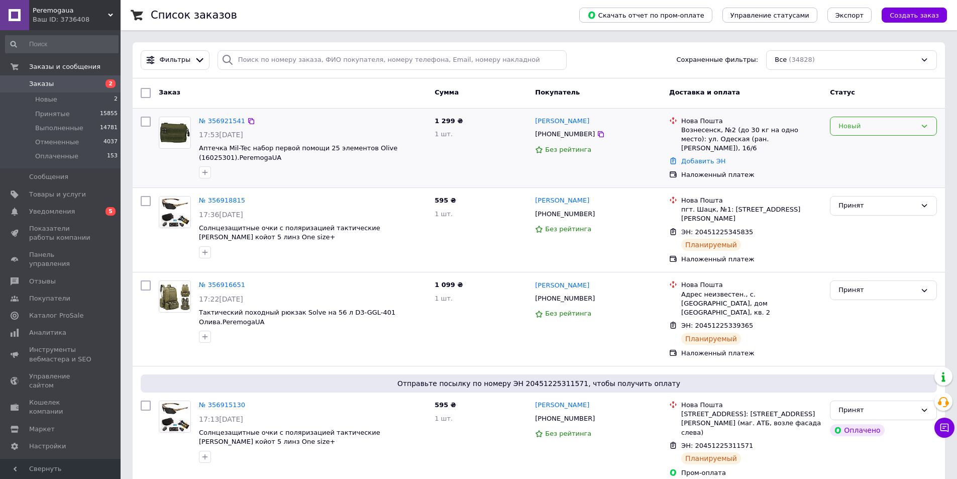
click at [925, 127] on icon at bounding box center [925, 126] width 8 height 8
click at [864, 144] on li "Принят" at bounding box center [884, 147] width 106 height 19
